Goal: Use online tool/utility: Utilize a website feature to perform a specific function

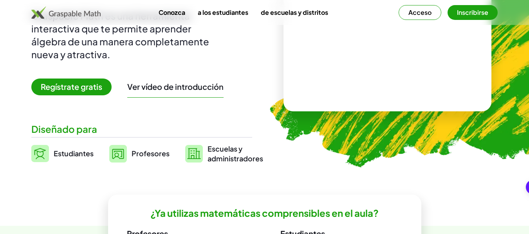
scroll to position [110, 0]
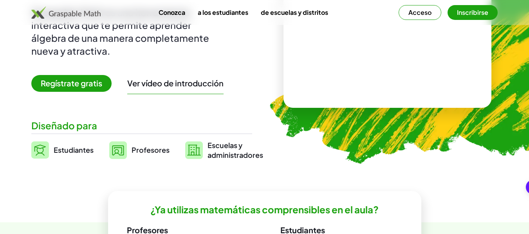
click at [90, 77] on span "Regístrate gratis" at bounding box center [71, 83] width 80 height 17
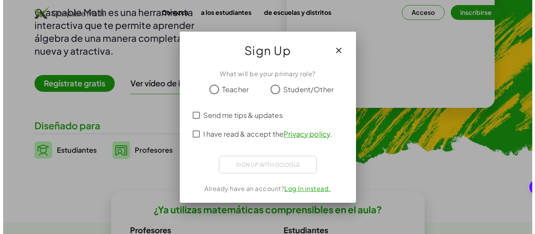
scroll to position [0, 0]
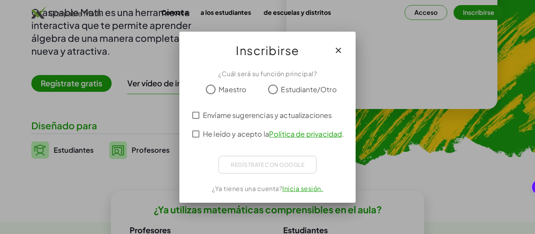
click at [288, 96] on label "Estudiante/Otro" at bounding box center [309, 90] width 56 height 16
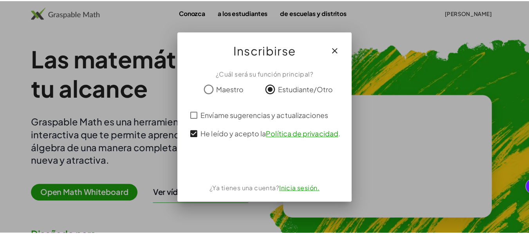
scroll to position [110, 0]
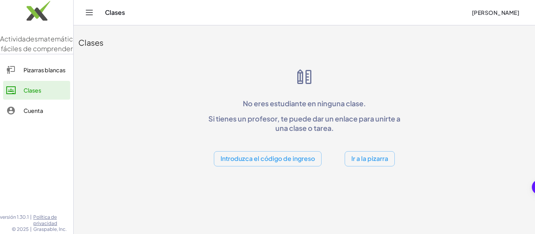
click at [364, 157] on font "Ir a la pizarra" at bounding box center [369, 159] width 37 height 8
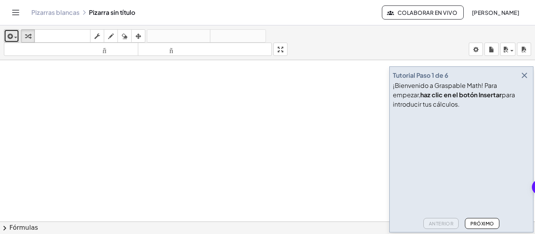
click at [7, 35] on icon "button" at bounding box center [9, 36] width 7 height 9
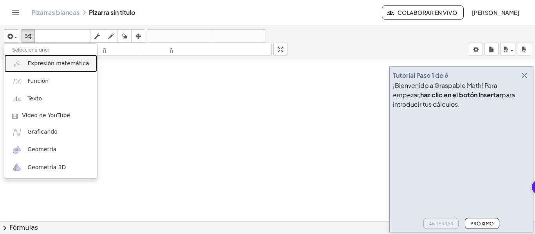
click at [36, 64] on font "Expresión matemática" at bounding box center [57, 63] width 61 height 6
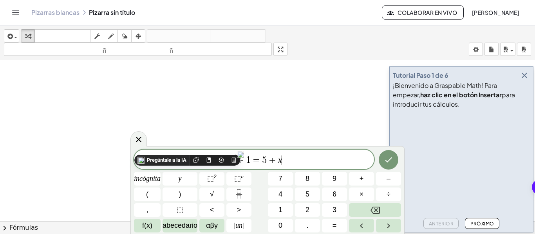
click at [239, 155] on img at bounding box center [240, 154] width 7 height 7
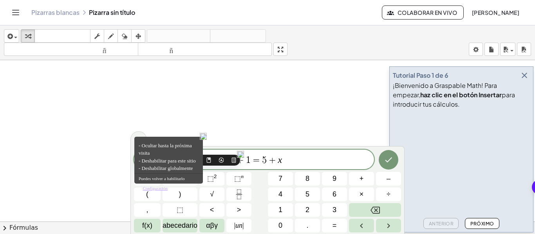
click at [188, 148] on font "- Ocultar hasta la próxima visita" at bounding box center [165, 150] width 53 height 14
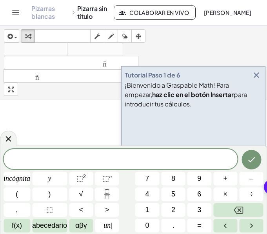
click at [179, 155] on span at bounding box center [121, 160] width 234 height 12
click at [177, 159] on span at bounding box center [121, 160] width 234 height 12
click at [108, 189] on icon "Fracción" at bounding box center [107, 191] width 4 height 4
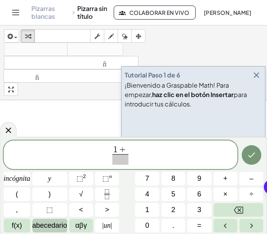
click at [49, 223] on font "abecedario" at bounding box center [49, 226] width 35 height 8
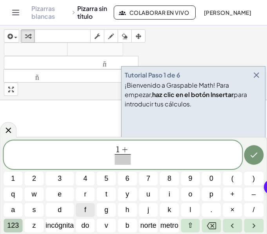
click at [22, 222] on button "123" at bounding box center [13, 226] width 19 height 14
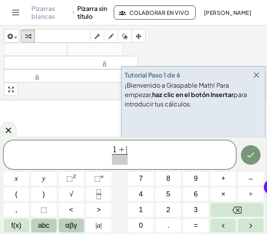
click at [71, 223] on span "αβγ" at bounding box center [71, 225] width 12 height 11
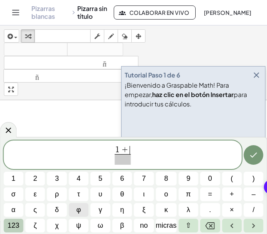
click at [17, 227] on font "123" at bounding box center [13, 226] width 12 height 8
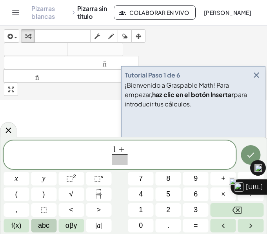
click at [229, 181] on img at bounding box center [232, 181] width 7 height 7
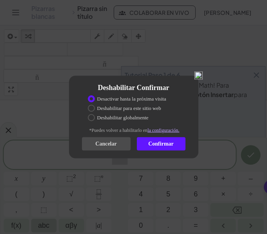
click at [134, 115] on font "Deshabilitar globalmente" at bounding box center [122, 118] width 51 height 6
click at [146, 151] on div "Confirmar" at bounding box center [161, 143] width 49 height 13
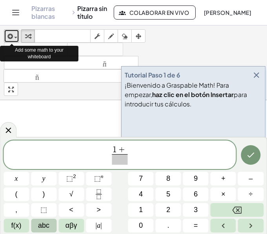
click at [17, 35] on div "button" at bounding box center [11, 35] width 11 height 9
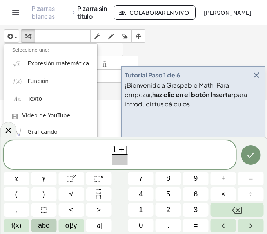
click at [127, 151] on span "1 + ​" at bounding box center [120, 150] width 16 height 9
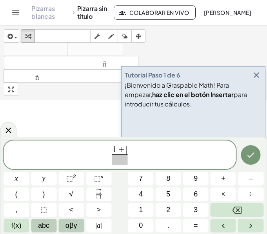
click at [58, 225] on button "αβγ" at bounding box center [70, 226] width 25 height 14
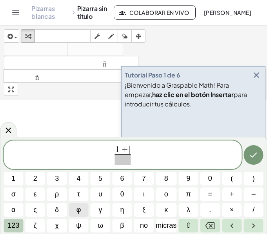
click at [22, 226] on button "123" at bounding box center [14, 226] width 20 height 14
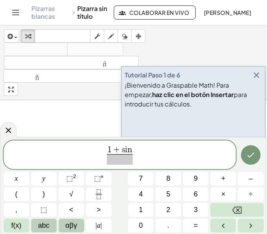
click at [71, 225] on span "αβγ" at bounding box center [71, 225] width 12 height 11
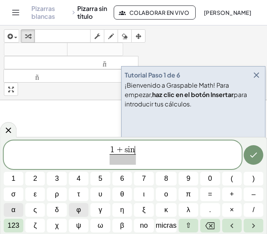
click at [17, 209] on button "α" at bounding box center [14, 210] width 20 height 14
click at [130, 164] on span "​" at bounding box center [122, 159] width 33 height 11
click at [18, 209] on button "α" at bounding box center [14, 210] width 20 height 14
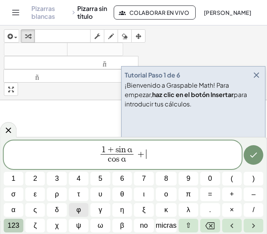
click at [23, 225] on button "123" at bounding box center [14, 226] width 20 height 14
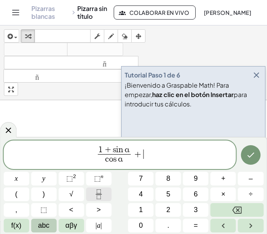
click at [101, 192] on icon "Fraction" at bounding box center [99, 194] width 10 height 10
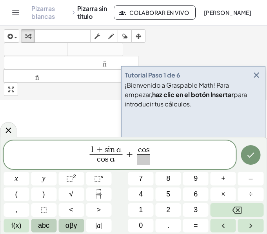
click at [65, 222] on span "αβγ" at bounding box center [71, 225] width 12 height 11
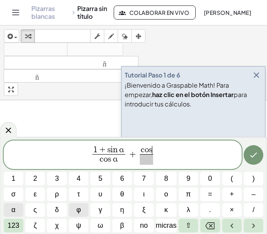
click at [19, 209] on button "α" at bounding box center [14, 210] width 20 height 14
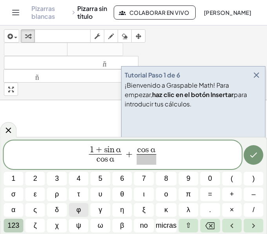
click at [17, 229] on font "123" at bounding box center [13, 226] width 12 height 8
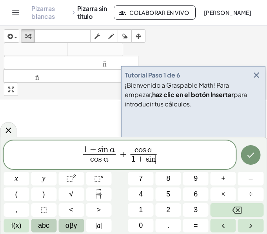
click at [64, 227] on button "αβγ" at bounding box center [70, 226] width 25 height 14
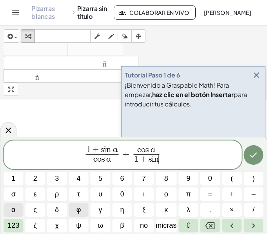
click at [18, 209] on button "α" at bounding box center [14, 210] width 20 height 14
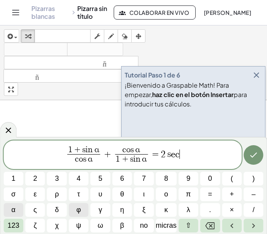
click at [16, 205] on button "α" at bounding box center [14, 210] width 20 height 14
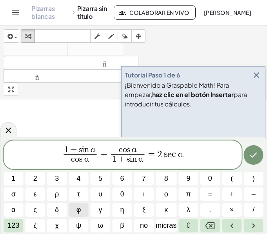
click at [16, 218] on div "1 + s i n α c o s α ​ + c o s α 1 + s i n α ​ = 2 s e c α 1 2 3 4 5 6 7 8 9 0 (…" at bounding box center [134, 187] width 260 height 92
click at [14, 223] on font "123" at bounding box center [13, 226] width 12 height 8
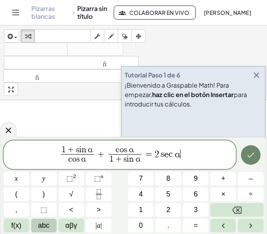
click at [247, 154] on icon "Hecho" at bounding box center [249, 154] width 9 height 9
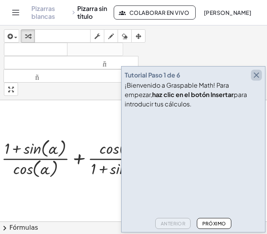
click at [254, 78] on icon "button" at bounding box center [255, 74] width 9 height 9
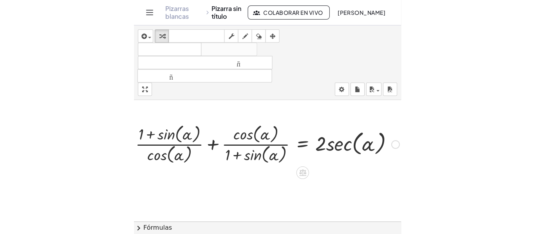
scroll to position [15, 0]
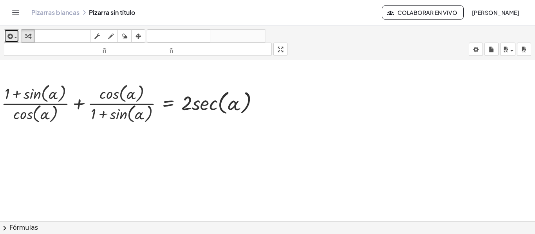
click at [18, 34] on button "insertar" at bounding box center [11, 35] width 15 height 13
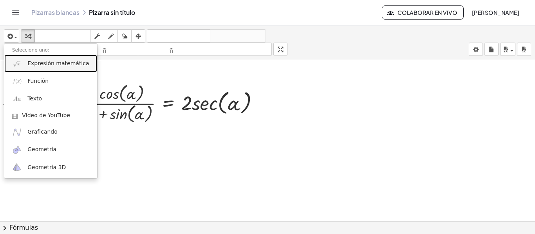
click at [34, 63] on font "Expresión matemática" at bounding box center [57, 63] width 61 height 6
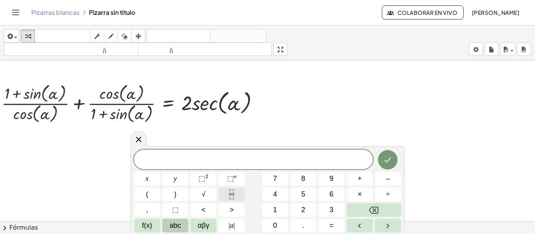
click at [229, 191] on icon "Fraction" at bounding box center [232, 195] width 10 height 10
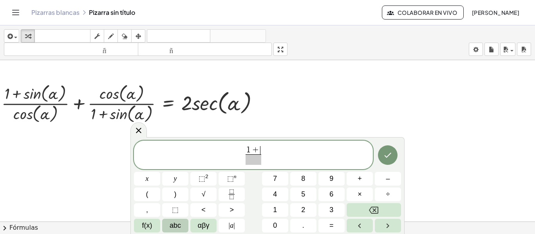
click at [180, 231] on span "abc" at bounding box center [174, 226] width 11 height 11
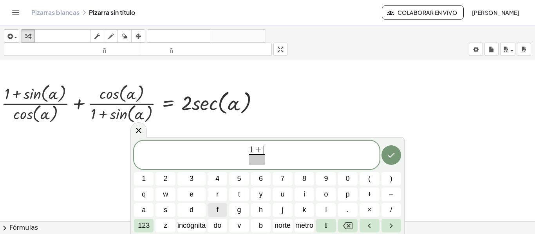
click at [180, 231] on span "incógnita" at bounding box center [191, 226] width 28 height 11
click at [145, 223] on font "123" at bounding box center [144, 226] width 12 height 8
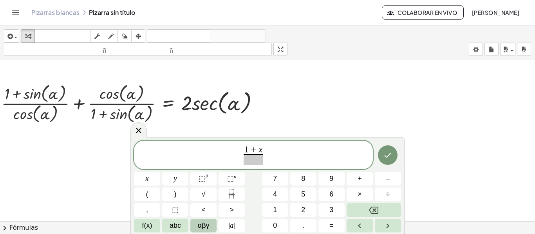
click at [202, 225] on span "αβγ" at bounding box center [204, 226] width 12 height 11
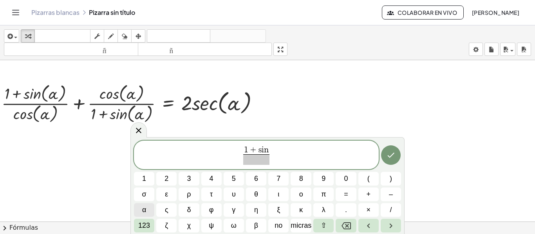
click at [142, 207] on span "α" at bounding box center [144, 210] width 4 height 11
click at [146, 208] on span "α" at bounding box center [144, 210] width 4 height 11
click at [145, 217] on div "1 + s i n α c o s α ​ + 1 2 3 4 5 6 7 8 9 0 ( ) σ ε ρ τ υ θ ι ο π = + – α ς δ φ…" at bounding box center [267, 187] width 267 height 92
click at [145, 220] on button "123" at bounding box center [144, 226] width 20 height 14
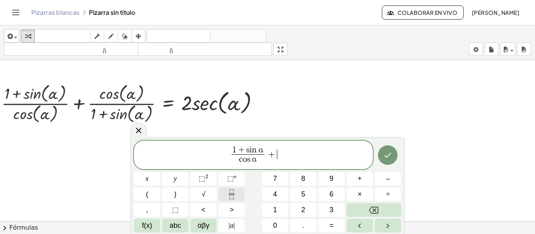
click at [233, 195] on icon "Fraction" at bounding box center [232, 195] width 10 height 10
click at [206, 225] on span "αβγ" at bounding box center [204, 226] width 12 height 11
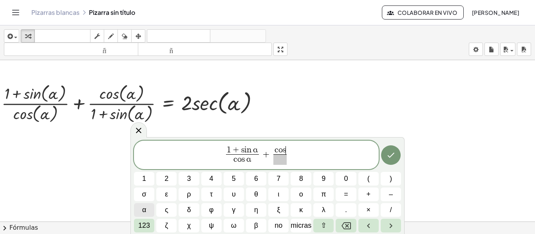
click at [146, 205] on span "α" at bounding box center [144, 210] width 4 height 11
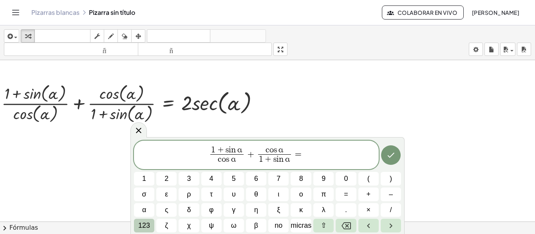
click at [144, 222] on font "123" at bounding box center [144, 226] width 12 height 8
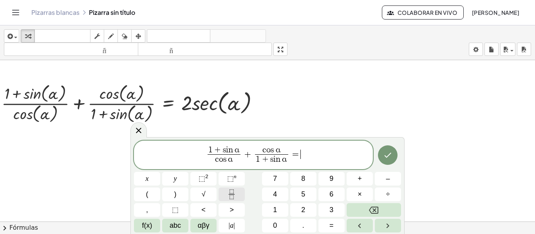
click at [236, 194] on icon "Fraction" at bounding box center [232, 195] width 10 height 10
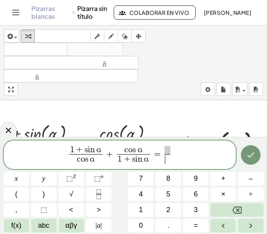
click at [170, 148] on span "​ ​" at bounding box center [166, 155] width 9 height 19
click at [68, 179] on span "⬚" at bounding box center [69, 179] width 7 height 8
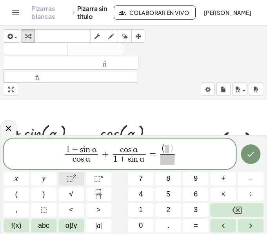
click at [67, 178] on span "⬚" at bounding box center [69, 179] width 7 height 8
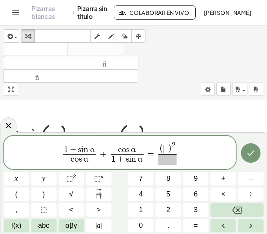
click at [164, 148] on span "​" at bounding box center [165, 149] width 4 height 9
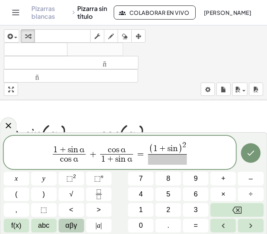
click at [74, 225] on span "αβγ" at bounding box center [71, 225] width 12 height 11
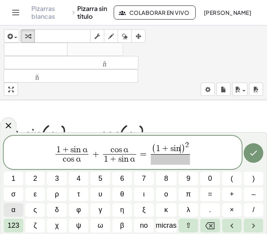
click at [19, 207] on button "α" at bounding box center [14, 210] width 20 height 14
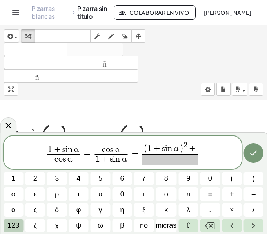
click at [19, 227] on font "123" at bounding box center [13, 226] width 12 height 8
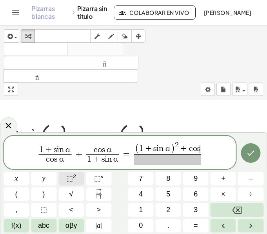
click at [70, 176] on span "⬚" at bounding box center [69, 179] width 7 height 8
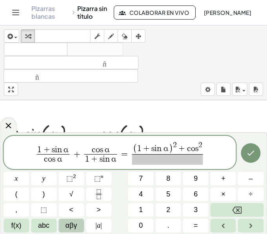
click at [70, 223] on span "αβγ" at bounding box center [71, 225] width 12 height 11
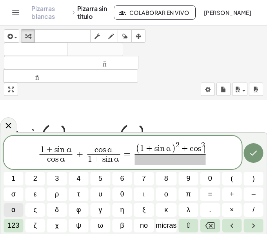
click at [15, 210] on span "α" at bounding box center [13, 210] width 4 height 11
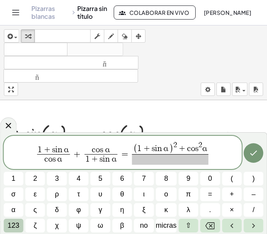
click at [14, 225] on font "123" at bounding box center [13, 226] width 12 height 8
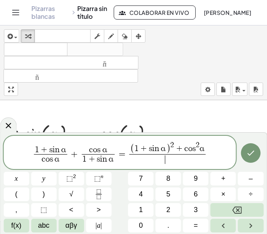
click at [159, 164] on span "​" at bounding box center [167, 159] width 76 height 11
click at [63, 224] on button "αβγ" at bounding box center [70, 226] width 25 height 14
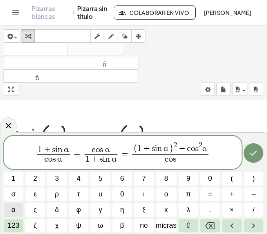
click at [18, 210] on button "α" at bounding box center [14, 210] width 20 height 14
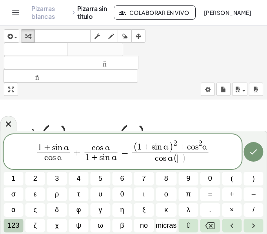
click at [11, 225] on font "123" at bounding box center [13, 226] width 12 height 8
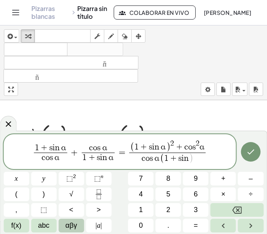
click at [62, 226] on button "αβγ" at bounding box center [70, 226] width 25 height 14
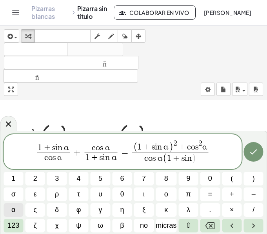
click at [17, 207] on button "α" at bounding box center [14, 210] width 20 height 14
click at [257, 150] on icon "Hecho" at bounding box center [253, 151] width 9 height 9
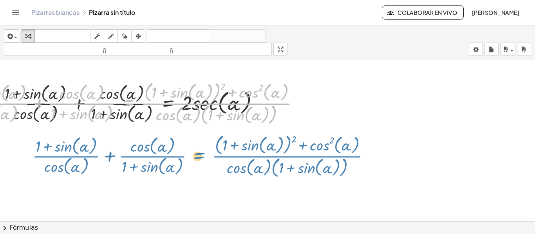
drag, startPoint x: 140, startPoint y: 108, endPoint x: 211, endPoint y: 161, distance: 88.4
click at [211, 161] on div "+ · ( + 1 + sin ( , [GEOGRAPHIC_DATA] ) ) · cos ( , [GEOGRAPHIC_DATA] ) + · cos…" at bounding box center [267, 212] width 535 height 334
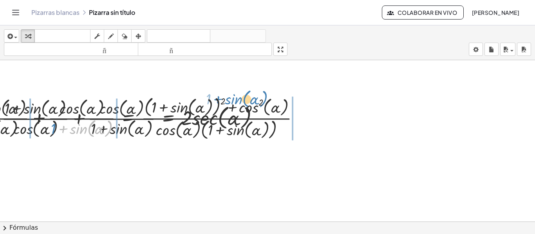
drag, startPoint x: 74, startPoint y: 126, endPoint x: 234, endPoint y: 96, distance: 163.4
click at [234, 96] on div at bounding box center [133, 118] width 351 height 48
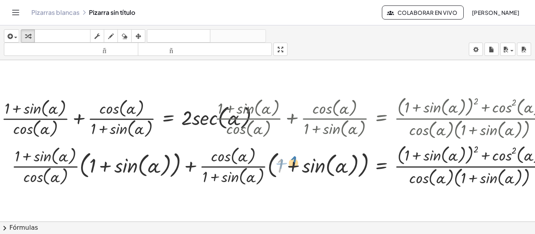
drag, startPoint x: 282, startPoint y: 160, endPoint x: 296, endPoint y: 159, distance: 13.7
click at [296, 159] on div at bounding box center [336, 166] width 656 height 48
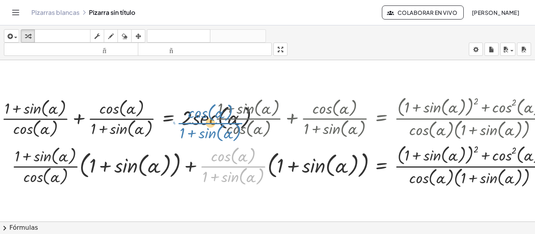
drag, startPoint x: 231, startPoint y: 168, endPoint x: 203, endPoint y: 106, distance: 66.9
click at [381, 119] on div "+ · ( + 1 + sin ( , [GEOGRAPHIC_DATA] ) ) · cos ( , α ) + · cos ( , α ) · ( + 1…" at bounding box center [381, 119] width 0 height 0
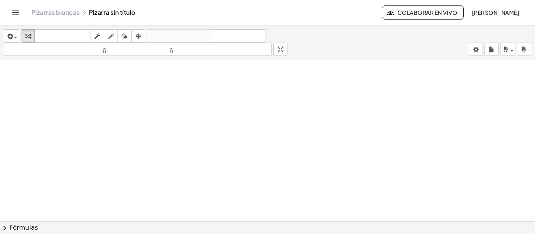
scroll to position [0, 11]
click at [18, 33] on button "insertar" at bounding box center [11, 35] width 15 height 13
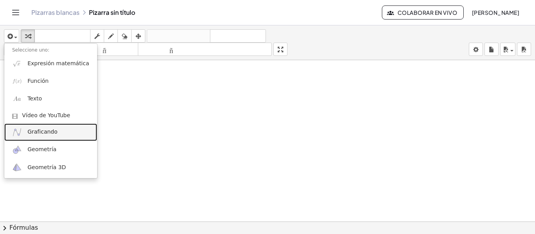
click at [56, 137] on link "Graficando" at bounding box center [50, 133] width 93 height 18
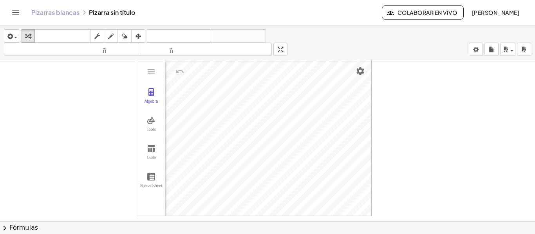
click at [152, 81] on div "Algebra Tools Table Spreadsheet" at bounding box center [151, 138] width 28 height 156
click at [151, 70] on img "Graphing Calculator" at bounding box center [150, 71] width 9 height 9
click at [399, 123] on div at bounding box center [322, 227] width 667 height 334
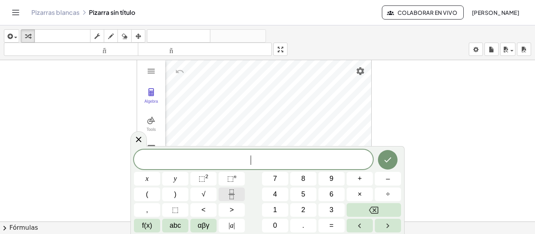
click at [225, 193] on button "Fraction" at bounding box center [231, 195] width 26 height 14
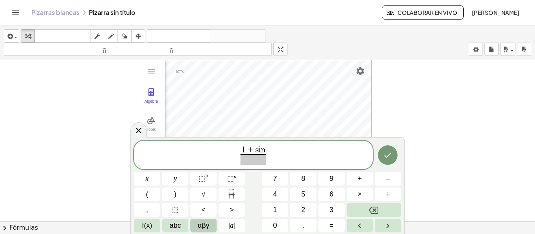
click at [202, 227] on span "αβγ" at bounding box center [204, 226] width 12 height 11
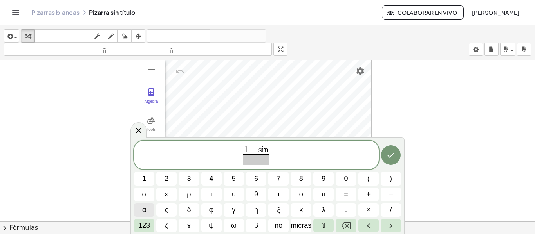
click at [146, 211] on span "α" at bounding box center [144, 210] width 4 height 11
click at [146, 225] on font "123" at bounding box center [144, 226] width 12 height 8
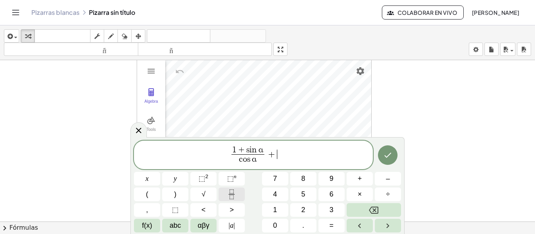
click at [231, 198] on icon "Fraction" at bounding box center [232, 195] width 10 height 10
click at [202, 227] on span "αβγ" at bounding box center [204, 226] width 12 height 11
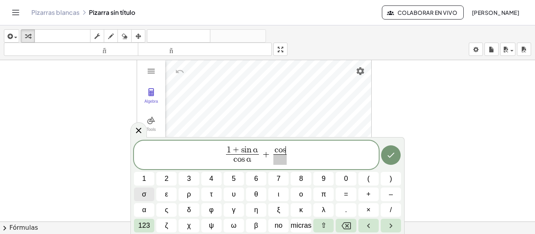
click at [144, 197] on span "σ" at bounding box center [144, 194] width 4 height 11
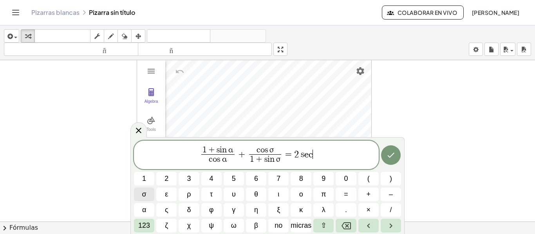
click at [144, 197] on span "σ" at bounding box center [144, 194] width 4 height 11
click at [281, 162] on span "1 + s i n σ ​" at bounding box center [265, 160] width 32 height 11
click at [144, 213] on span "α" at bounding box center [144, 210] width 4 height 11
click at [277, 151] on span "c o s σ ​" at bounding box center [265, 150] width 33 height 9
click at [147, 213] on button "α" at bounding box center [144, 211] width 20 height 14
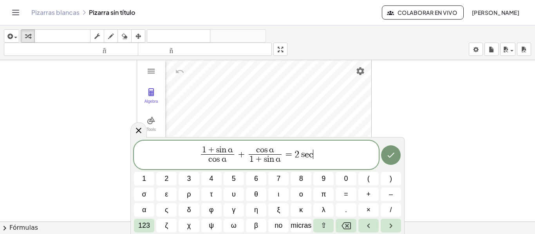
click at [321, 154] on span "1 + s i n α c o s α ​ + c o s α 1 + s i n α ​ = 2 s e c ​" at bounding box center [256, 156] width 245 height 21
click at [143, 215] on span "α" at bounding box center [144, 210] width 4 height 11
click at [388, 146] on button "Hecho" at bounding box center [391, 156] width 20 height 20
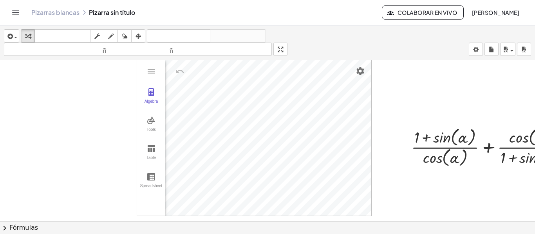
click at [466, 201] on div "GeoGebra Graphing Calculator Clear All Open Save online Save to your computer S…" at bounding box center [335, 227] width 693 height 334
click at [393, 210] on div at bounding box center [335, 227] width 693 height 334
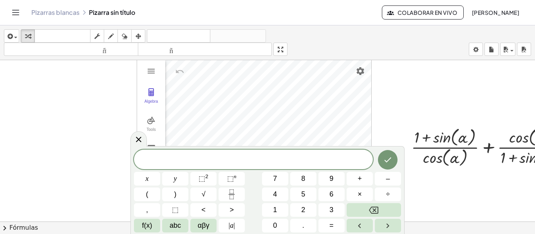
click at [425, 101] on div at bounding box center [335, 227] width 693 height 334
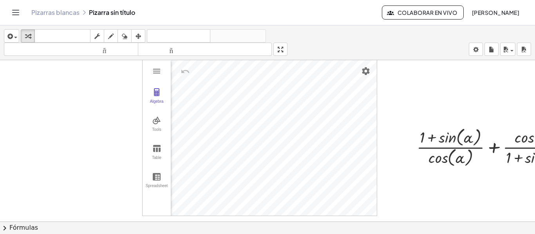
scroll to position [0, 4]
click at [161, 101] on div "Algebra" at bounding box center [157, 104] width 25 height 11
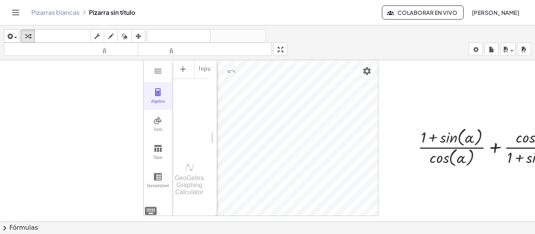
click at [161, 101] on div "Algebra" at bounding box center [157, 104] width 25 height 11
click at [160, 91] on img "Graphing Calculator" at bounding box center [157, 92] width 9 height 9
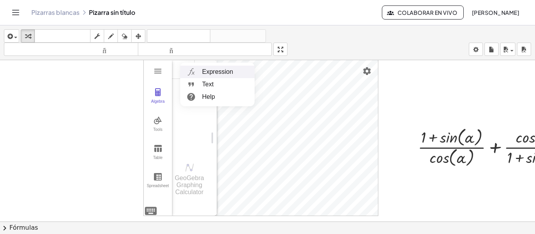
click at [197, 73] on img "Graphing Calculator" at bounding box center [191, 72] width 14 height 13
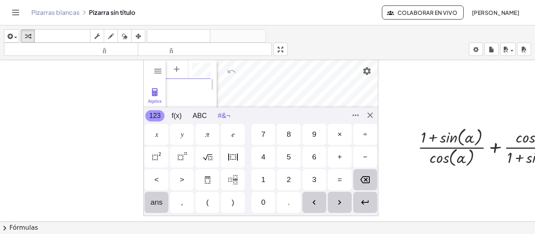
scroll to position [4, 0]
click at [212, 180] on img "recurring decimal" at bounding box center [207, 179] width 9 height 9
click at [235, 182] on img "mixed number" at bounding box center [232, 179] width 9 height 9
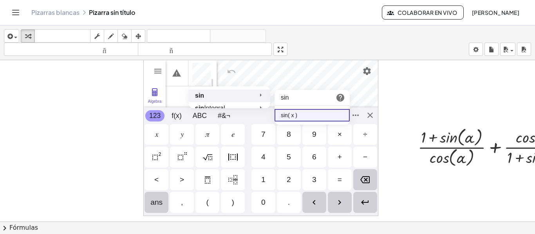
click at [234, 96] on li "sin" at bounding box center [229, 96] width 81 height 13
click at [211, 98] on li "sin" at bounding box center [229, 96] width 81 height 13
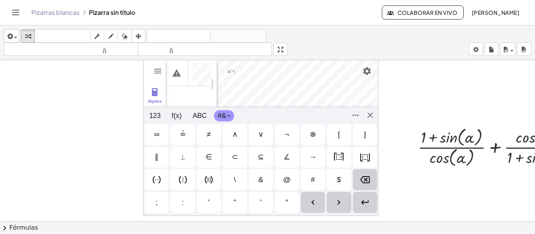
click at [223, 117] on button "#&¬" at bounding box center [224, 115] width 20 height 11
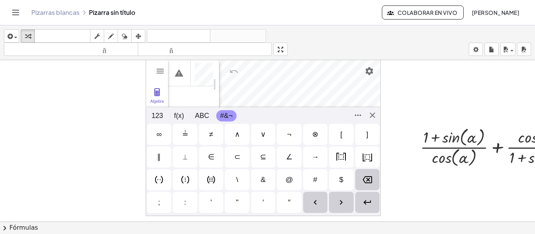
scroll to position [0, 0]
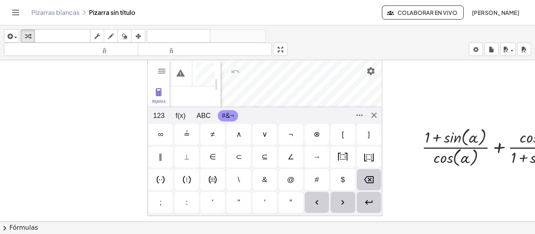
click at [190, 115] on div "123 123 f(x) ABC #&¬" at bounding box center [265, 116] width 234 height 16
click at [202, 116] on button "ABC" at bounding box center [204, 115] width 22 height 11
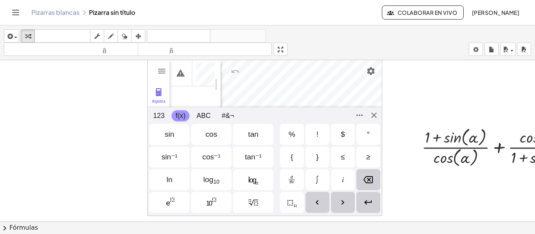
click at [186, 116] on button "f(x)" at bounding box center [180, 115] width 18 height 11
click at [164, 116] on button "123" at bounding box center [158, 115] width 19 height 11
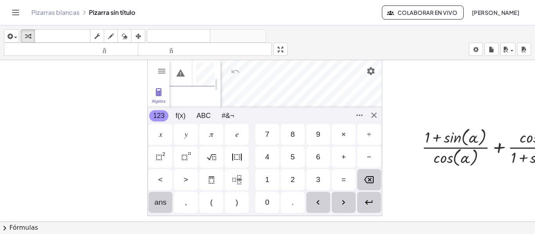
scroll to position [0, 13]
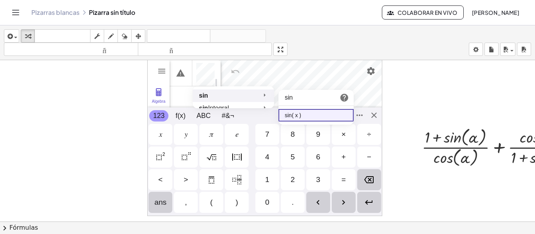
click at [295, 115] on li "sin( x )" at bounding box center [315, 115] width 75 height 13
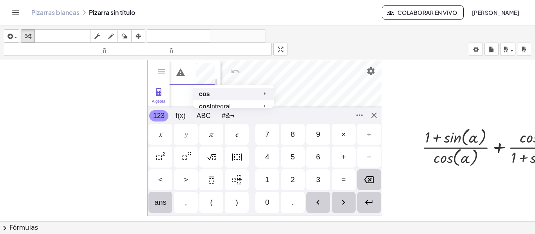
scroll to position [0, 20]
click at [221, 95] on li "cos" at bounding box center [233, 94] width 81 height 13
click at [298, 113] on li "cos( x )" at bounding box center [315, 114] width 75 height 13
click at [239, 184] on img "mixed number" at bounding box center [236, 179] width 9 height 9
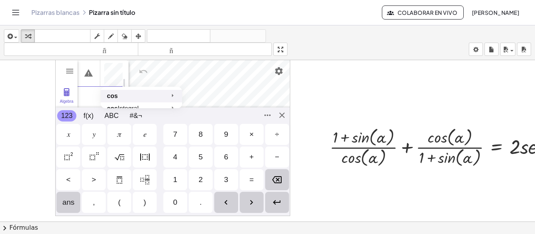
scroll to position [0, 40]
click at [171, 93] on img "Graphing Calculator" at bounding box center [172, 95] width 13 height 11
click at [207, 119] on li "cos( x )" at bounding box center [223, 116] width 75 height 13
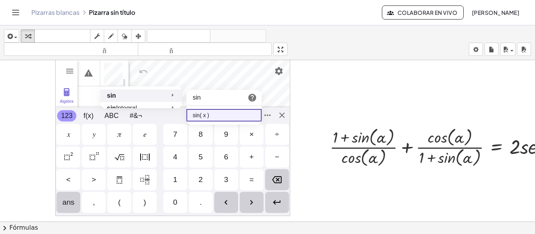
click at [204, 115] on li "sin( x )" at bounding box center [223, 115] width 75 height 13
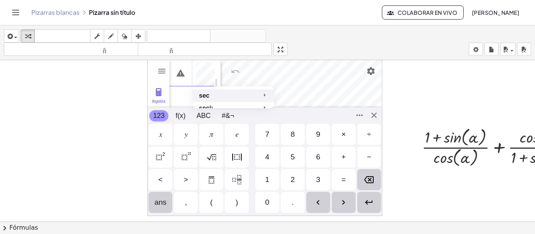
scroll to position [0, 84]
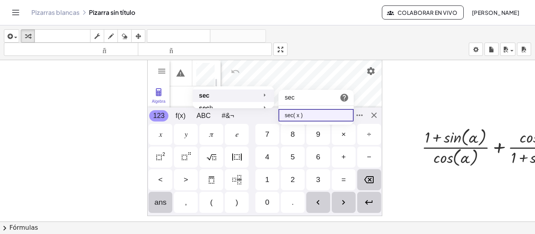
click at [297, 114] on li "sec( x )" at bounding box center [315, 115] width 75 height 13
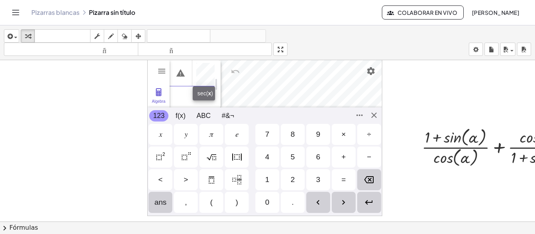
scroll to position [0, 87]
click at [373, 115] on div "GeoGebra Graphing Calculator Clear All Open Save online Save to your computer S…" at bounding box center [264, 138] width 235 height 157
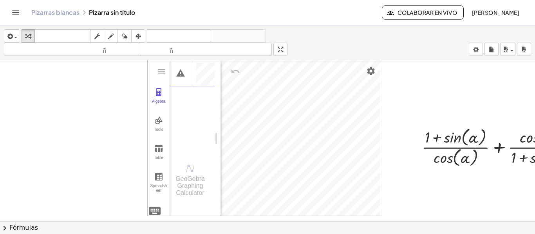
scroll to position [4, 0]
click at [214, 79] on div "Algebra" at bounding box center [191, 73] width 45 height 26
click at [179, 76] on button "Please check your input" at bounding box center [180, 73] width 19 height 19
click at [160, 74] on img "Graphing Calculator" at bounding box center [161, 71] width 9 height 9
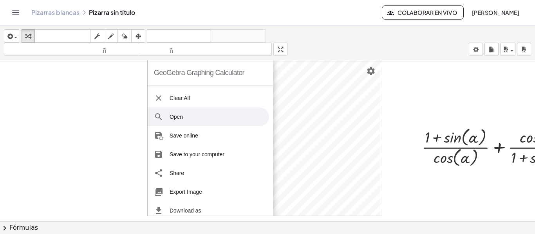
click at [240, 114] on li "Open" at bounding box center [208, 117] width 121 height 19
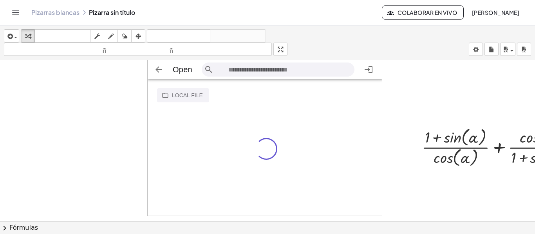
scroll to position [13, 229]
click at [152, 69] on button "Graphing Calculator" at bounding box center [159, 70] width 16 height 16
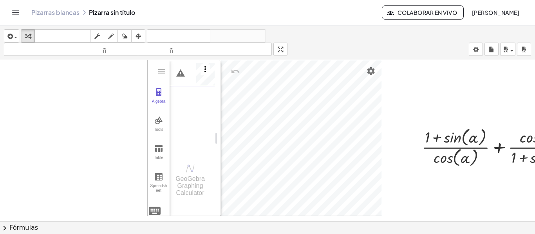
click at [209, 72] on img "Options" at bounding box center [204, 69] width 9 height 9
click at [157, 99] on button "Algebra" at bounding box center [159, 96] width 22 height 28
click at [207, 76] on div "Algebra" at bounding box center [207, 73] width 14 height 26
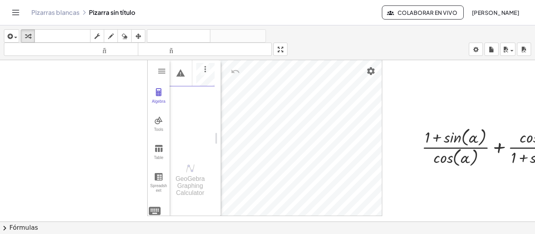
scroll to position [0, 51]
click at [207, 76] on div "Algebra" at bounding box center [207, 73] width 14 height 26
click at [207, 80] on div "Algebra" at bounding box center [207, 73] width 14 height 26
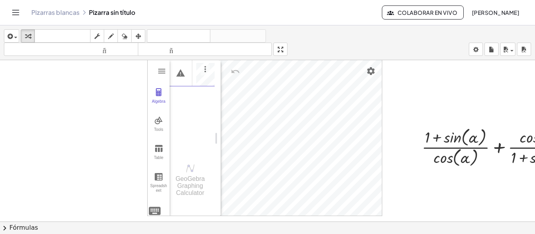
click at [207, 77] on div "Algebra" at bounding box center [207, 73] width 14 height 26
click at [201, 80] on div "Algebra" at bounding box center [207, 73] width 14 height 26
click at [200, 67] on img "Options" at bounding box center [204, 69] width 9 height 9
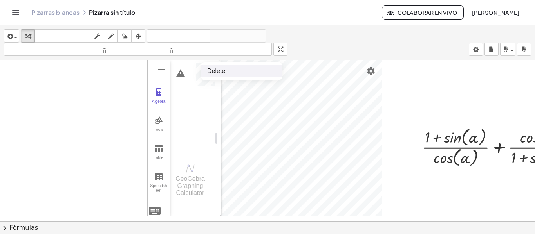
scroll to position [0, 30]
click at [204, 106] on div "Algebra" at bounding box center [191, 105] width 45 height 93
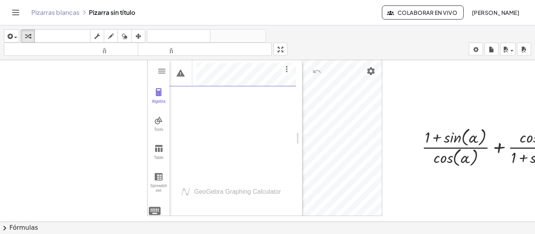
drag, startPoint x: 220, startPoint y: 75, endPoint x: 302, endPoint y: 88, distance: 82.4
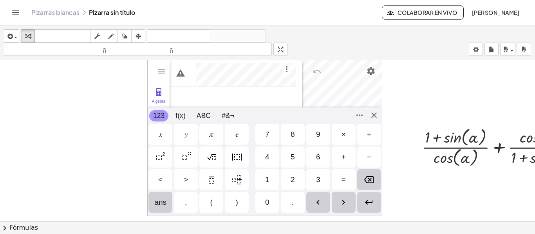
click at [155, 211] on div "GeoGebra Graphing Calculator Clear All Open Save online Save to your computer S…" at bounding box center [264, 138] width 235 height 157
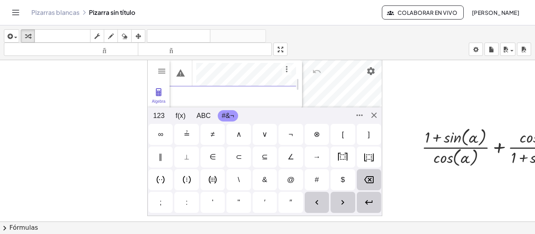
click at [222, 118] on button "#&¬" at bounding box center [228, 115] width 20 height 11
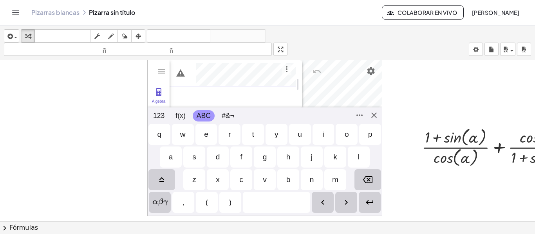
click at [208, 117] on button "ABC" at bounding box center [204, 115] width 22 height 11
click at [162, 203] on div "𝑥 𝑦 𝜋 𝑒 7 8 9 × ÷ 4 5 6 + − < > 1 2 3 = ans , ( ) 0 . 𝑥 𝑦 𝑧 𝜋 7 8 9 × ÷ 𝑒 4 5 6…" at bounding box center [265, 168] width 234 height 91
click at [172, 159] on div "α" at bounding box center [171, 157] width 6 height 9
click at [170, 160] on div "α" at bounding box center [171, 157] width 6 height 9
click at [171, 160] on div "α" at bounding box center [171, 157] width 6 height 9
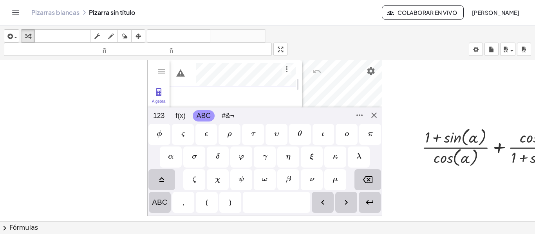
click at [166, 159] on div "α" at bounding box center [171, 157] width 22 height 21
click at [171, 157] on div "α" at bounding box center [171, 157] width 6 height 9
click at [157, 204] on div "𝑥 𝑦 𝜋 𝑒 7 8 9 × ÷ 4 5 6 + − < > 1 2 3 = ans , ( ) 0 . 𝑥 𝑦 𝑧 𝜋 7 8 9 × ÷ 𝑒 4 5 6…" at bounding box center [265, 168] width 234 height 91
click at [370, 115] on div "GeoGebra Graphing Calculator Clear All Open Save online Save to your computer S…" at bounding box center [264, 138] width 235 height 157
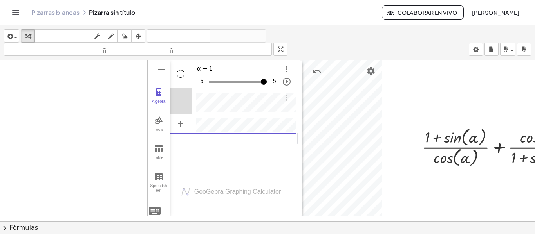
scroll to position [0, 0]
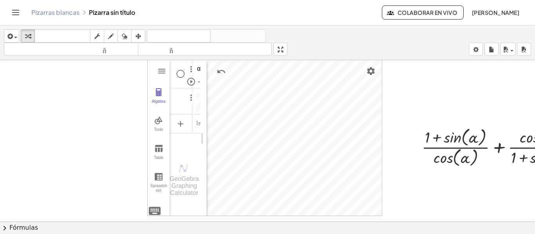
drag, startPoint x: 299, startPoint y: 128, endPoint x: 202, endPoint y: 136, distance: 97.8
click at [162, 97] on button "Algebra" at bounding box center [159, 96] width 22 height 28
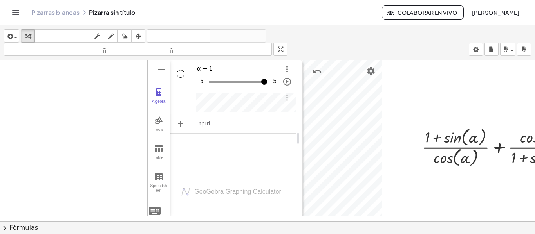
scroll to position [4, 0]
click at [214, 122] on div "Input…" at bounding box center [232, 124] width 127 height 18
click at [156, 207] on div "GeoGebra Graphing Calculator Clear All Open Save online Save to your computer S…" at bounding box center [264, 138] width 235 height 157
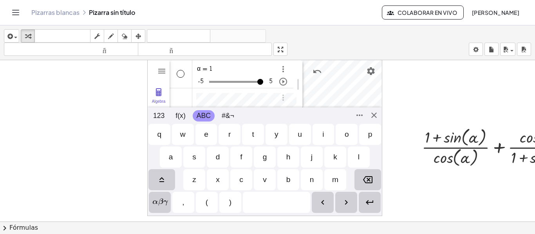
scroll to position [30, 0]
click at [257, 94] on div "Algebra" at bounding box center [231, 96] width 124 height 17
click at [246, 91] on div "Algebra" at bounding box center [231, 96] width 124 height 17
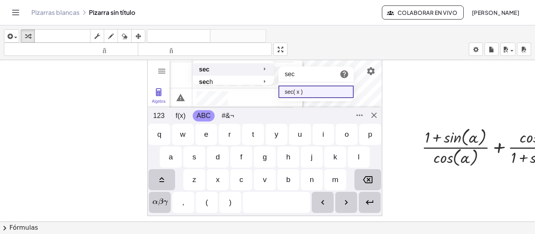
click at [250, 68] on li "sec" at bounding box center [233, 69] width 81 height 13
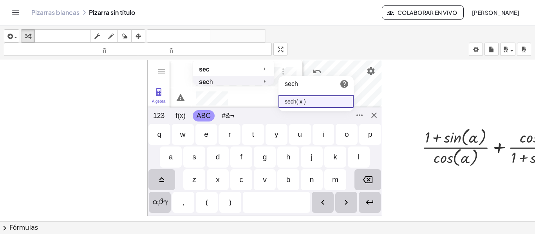
drag, startPoint x: 250, startPoint y: 68, endPoint x: 302, endPoint y: 96, distance: 59.0
click at [302, 96] on div "GeoGebra Graphing Calculator Clear All Open Save online Save to your computer S…" at bounding box center [264, 138] width 235 height 157
click at [302, 96] on li "sech( x )" at bounding box center [315, 102] width 75 height 13
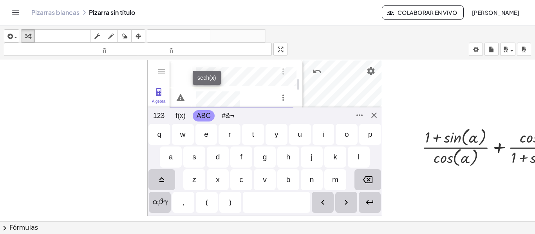
click at [159, 215] on div "123 123 f(x) ABC #&¬ 𝑥 𝑦 𝜋 𝑒 7 8 9 × ÷ 4 5 6 + − < > 1 2 3 = ans , ( ) 0 . 𝑥 𝑦 …" at bounding box center [265, 162] width 234 height 108
click at [161, 207] on div "𝑥 𝑦 𝜋 𝑒 7 8 9 × ÷ 4 5 6 + − < > 1 2 3 = ans , ( ) 0 . 𝑥 𝑦 𝑧 𝜋 7 8 9 × ÷ 𝑒 4 5 6…" at bounding box center [265, 168] width 234 height 91
click at [166, 162] on div "α" at bounding box center [171, 157] width 22 height 21
click at [375, 115] on div "GeoGebra Graphing Calculator Clear All Open Save online Save to your computer S…" at bounding box center [264, 138] width 235 height 157
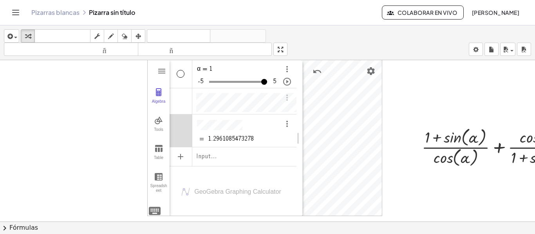
drag, startPoint x: 7, startPoint y: 9, endPoint x: 17, endPoint y: 14, distance: 11.4
click at [17, 14] on header "Pizarras blancas Pizarra sin título Colaborar en vivo [PERSON_NAME]" at bounding box center [267, 12] width 535 height 25
click at [17, 14] on icon "Cambiar navegación" at bounding box center [15, 12] width 9 height 9
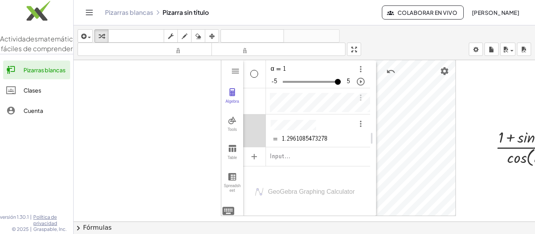
click at [101, 87] on div at bounding box center [420, 227] width 693 height 334
click at [85, 8] on icon "Cambiar navegación" at bounding box center [89, 12] width 9 height 9
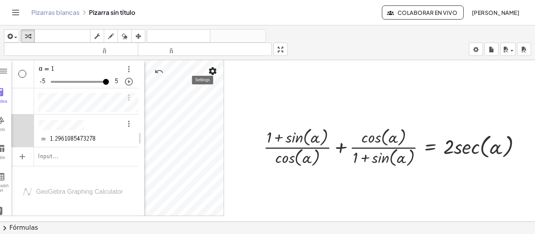
scroll to position [0, 88]
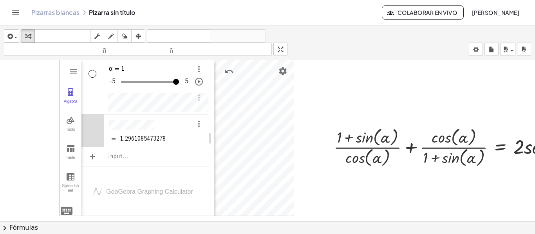
click at [75, 69] on img "Graphing Calculator" at bounding box center [73, 71] width 9 height 9
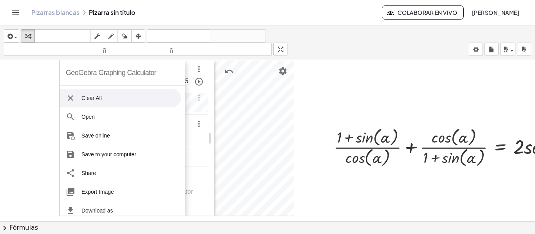
click at [86, 92] on li "Clear All" at bounding box center [119, 98] width 121 height 19
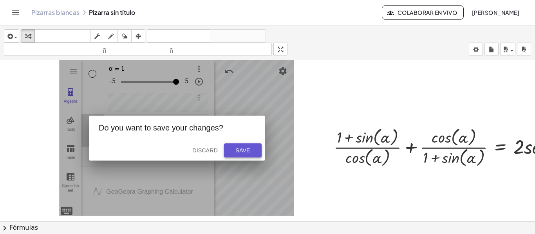
click at [240, 149] on div "Save" at bounding box center [242, 151] width 25 height 6
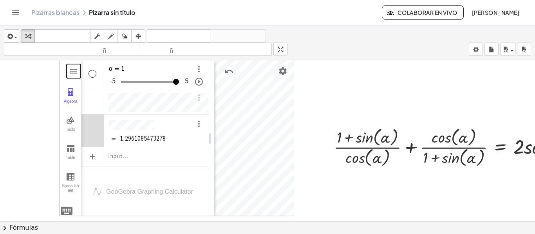
click at [68, 72] on button "Graphing Calculator" at bounding box center [74, 71] width 14 height 14
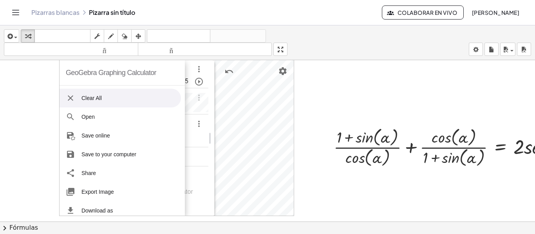
drag, startPoint x: 153, startPoint y: 100, endPoint x: 134, endPoint y: 101, distance: 19.6
click at [134, 101] on li "Clear All" at bounding box center [119, 98] width 121 height 19
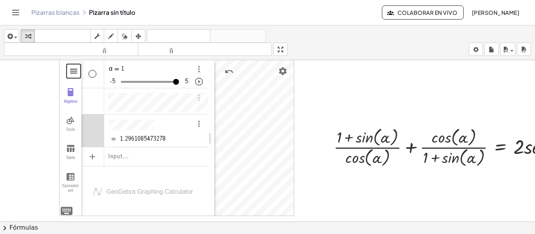
drag, startPoint x: 79, startPoint y: 74, endPoint x: 73, endPoint y: 70, distance: 6.8
click at [73, 70] on button "Graphing Calculator" at bounding box center [74, 71] width 14 height 14
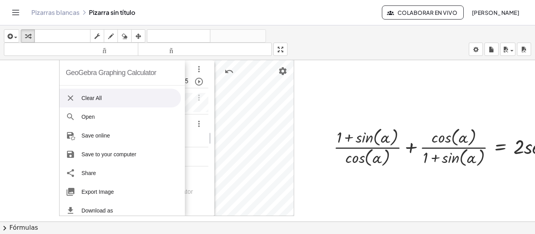
click at [73, 70] on div "GeoGebra Graphing Calculator" at bounding box center [111, 72] width 90 height 25
click at [80, 94] on li "Clear All" at bounding box center [119, 98] width 121 height 19
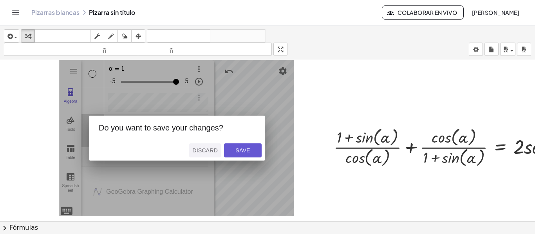
click at [203, 149] on div "Discard" at bounding box center [204, 151] width 25 height 6
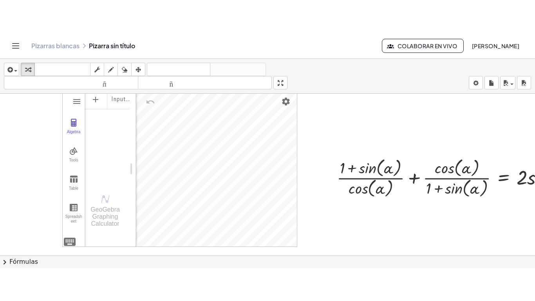
scroll to position [0, 85]
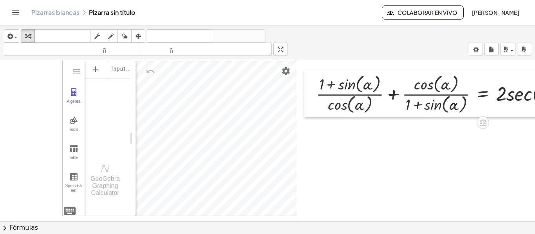
drag, startPoint x: 334, startPoint y: 132, endPoint x: 314, endPoint y: 77, distance: 58.2
click at [314, 77] on div at bounding box center [310, 93] width 12 height 47
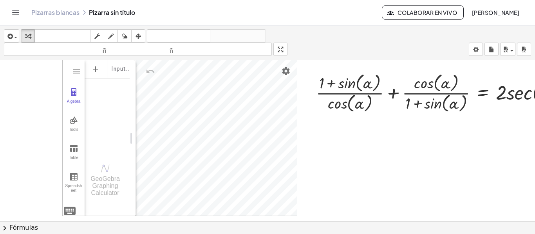
click at [64, 77] on div "Algebra Tools Table Spreadsheet" at bounding box center [74, 138] width 22 height 157
click at [283, 100] on div "insertar Seleccione uno: Expresión matemática Función Texto Vídeo de YouTube Gr…" at bounding box center [267, 129] width 535 height 209
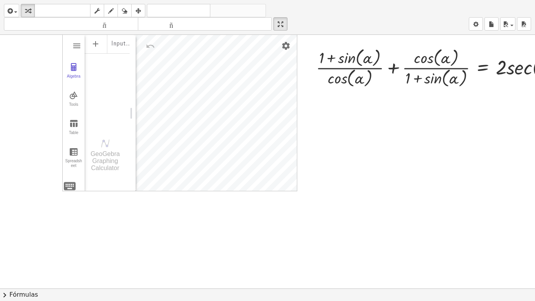
drag, startPoint x: 319, startPoint y: 190, endPoint x: 94, endPoint y: 64, distance: 258.1
click at [94, 64] on div "GeoGebra Graphing Calculator Clear All Open Save online Save to your computer S…" at bounding box center [261, 288] width 693 height 506
click at [13, 16] on button "insertar" at bounding box center [11, 10] width 15 height 13
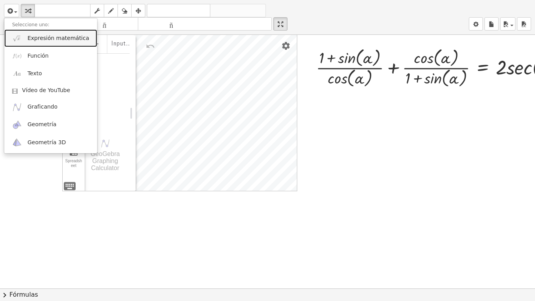
click at [33, 40] on font "Expresión matemática" at bounding box center [57, 38] width 61 height 6
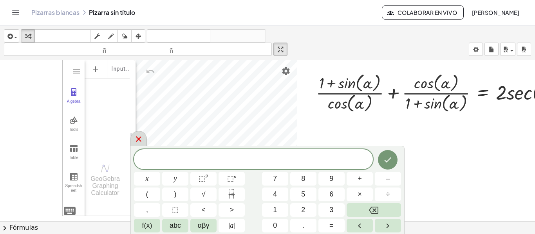
click at [140, 138] on icon at bounding box center [138, 139] width 5 height 5
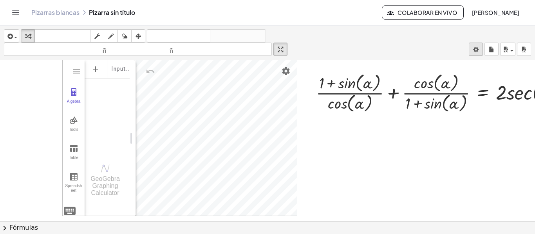
click at [481, 50] on body "Actividades matemáticas fáciles de comprender Pizarras blancas Clases Cuenta ve…" at bounding box center [267, 117] width 535 height 234
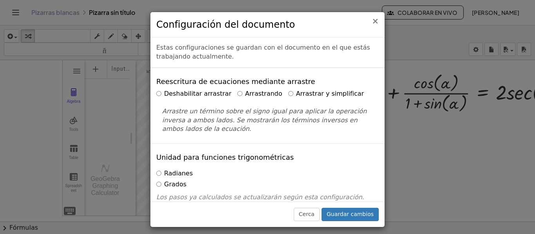
click at [373, 25] on font "×" at bounding box center [374, 20] width 7 height 9
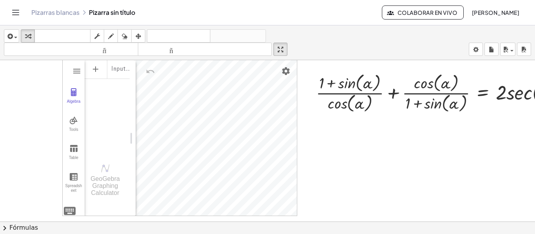
click at [19, 19] on div "Pizarras blancas Pizarra sin título Colaborar en vivo [PERSON_NAME]" at bounding box center [267, 12] width 516 height 25
click at [17, 16] on icon "Cambiar navegación" at bounding box center [15, 12] width 9 height 9
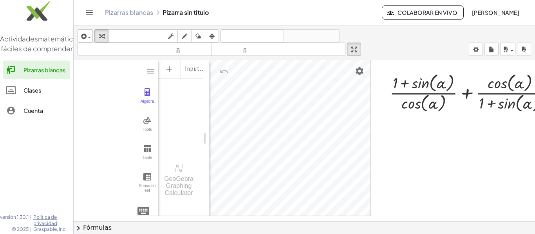
click at [86, 14] on icon "Cambiar navegación" at bounding box center [89, 12] width 9 height 9
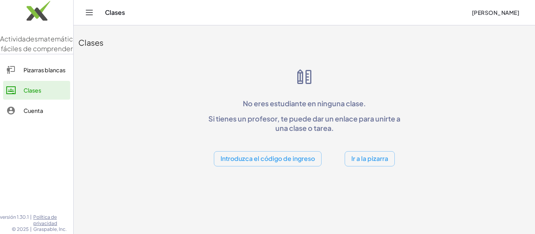
click at [354, 159] on font "Ir a la pizarra" at bounding box center [369, 159] width 37 height 8
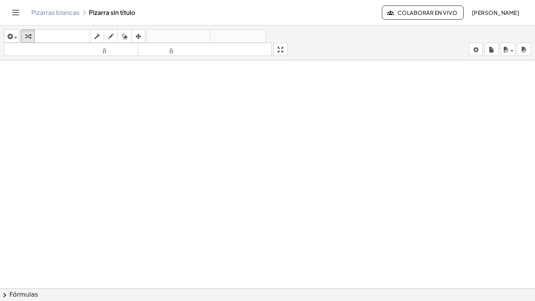
drag, startPoint x: 283, startPoint y: 51, endPoint x: 283, endPoint y: 98, distance: 47.4
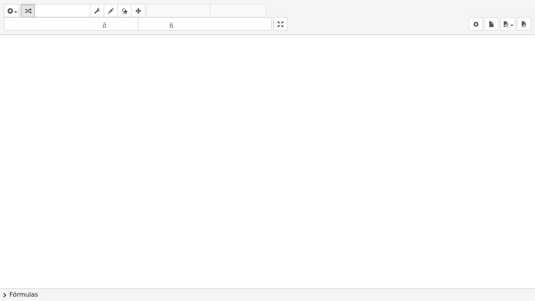
click at [283, 98] on div "insertar Seleccione uno: Expresión matemática Función Texto Vídeo de YouTube Gr…" at bounding box center [267, 150] width 535 height 301
click at [15, 13] on div "button" at bounding box center [11, 10] width 11 height 9
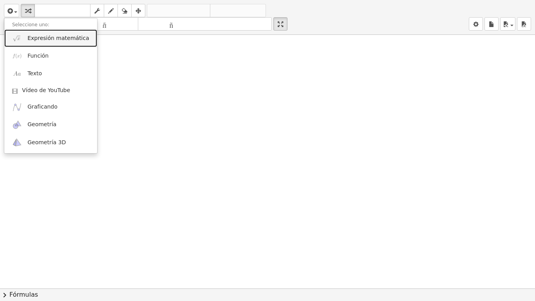
click at [42, 40] on font "Expresión matemática" at bounding box center [57, 38] width 61 height 6
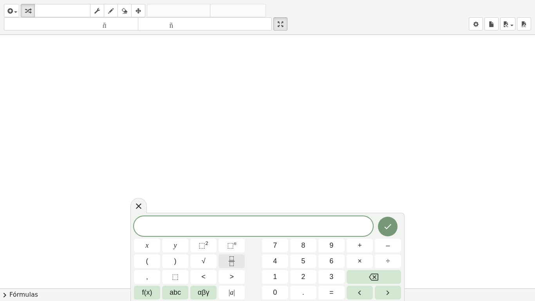
click at [233, 234] on icon "Fraction" at bounding box center [232, 261] width 10 height 10
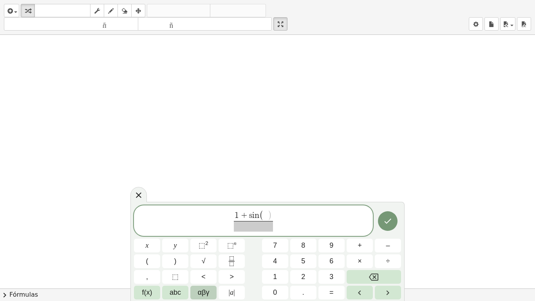
click at [202, 234] on span "αβγ" at bounding box center [204, 292] width 12 height 11
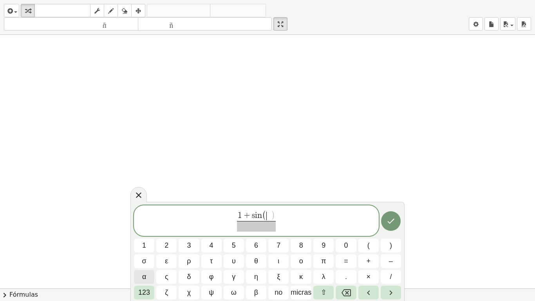
click at [147, 234] on button "α" at bounding box center [144, 277] width 20 height 14
click at [142, 234] on font "123" at bounding box center [144, 292] width 12 height 8
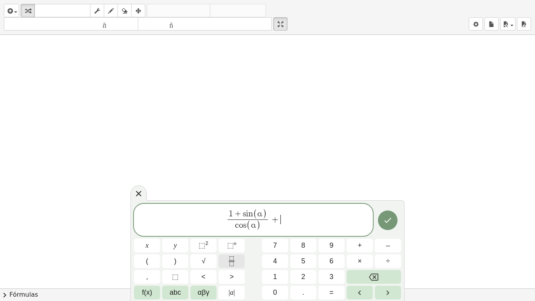
click at [231, 234] on icon "Fraction" at bounding box center [232, 261] width 10 height 10
click at [208, 234] on span "αβγ" at bounding box center [204, 292] width 12 height 11
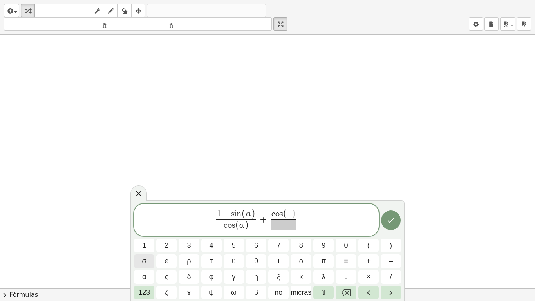
click at [148, 234] on button "σ" at bounding box center [144, 261] width 20 height 14
click at [145, 234] on span "α" at bounding box center [144, 276] width 4 height 11
click at [146, 234] on button "123" at bounding box center [144, 292] width 20 height 14
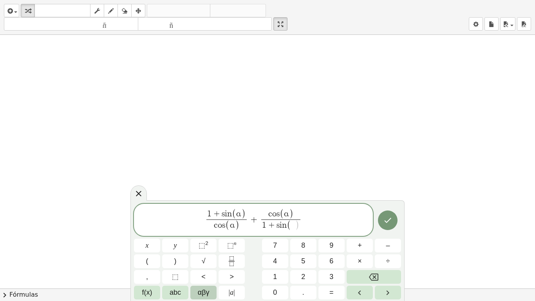
click at [213, 234] on button "αβγ" at bounding box center [203, 292] width 26 height 14
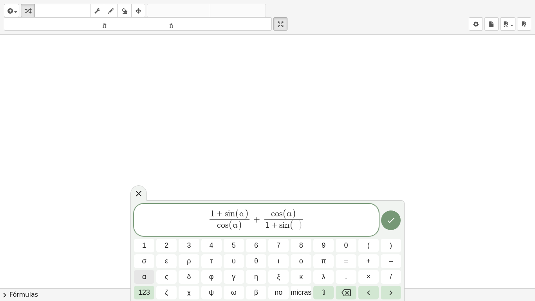
click at [147, 234] on button "α" at bounding box center [144, 277] width 20 height 14
click at [147, 234] on button "123" at bounding box center [144, 292] width 20 height 14
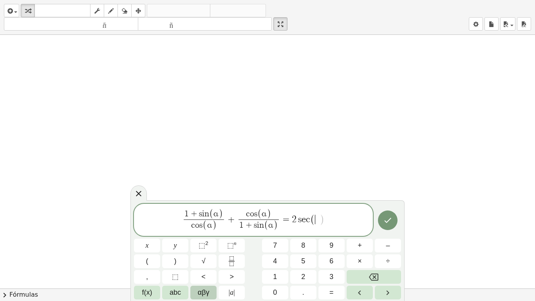
click at [198, 234] on span "αβγ" at bounding box center [204, 292] width 12 height 11
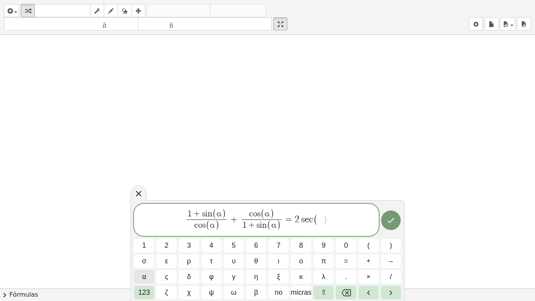
click at [148, 234] on button "α" at bounding box center [144, 277] width 20 height 14
click at [330, 234] on button "⇧" at bounding box center [323, 292] width 20 height 14
click at [330, 234] on button "⇧" at bounding box center [325, 292] width 20 height 14
click at [387, 234] on icon "Flecha derecha" at bounding box center [390, 292] width 9 height 9
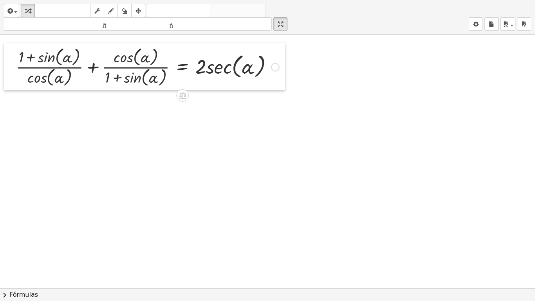
drag, startPoint x: 59, startPoint y: 104, endPoint x: 10, endPoint y: 86, distance: 52.0
click at [10, 86] on div at bounding box center [10, 66] width 12 height 47
click at [76, 120] on div at bounding box center [267, 288] width 535 height 506
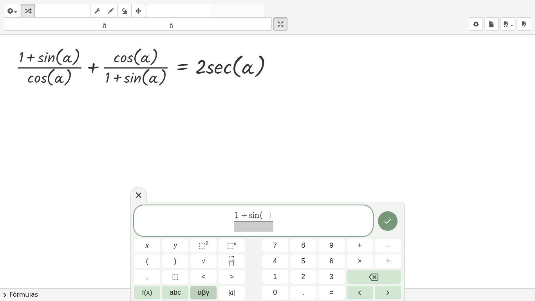
click at [207, 234] on span "αβγ" at bounding box center [204, 292] width 12 height 11
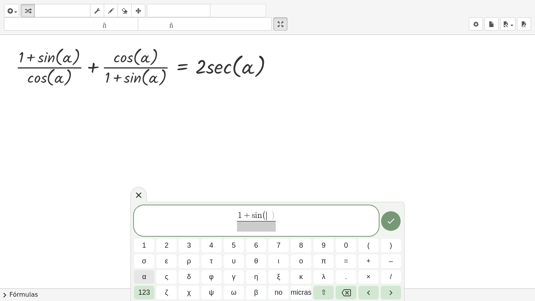
click at [146, 234] on span "α" at bounding box center [144, 276] width 4 height 11
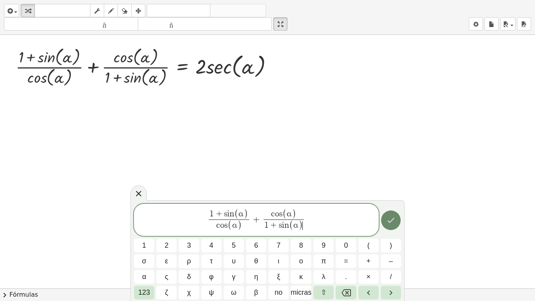
click at [386, 222] on icon "Hecho" at bounding box center [390, 219] width 9 height 9
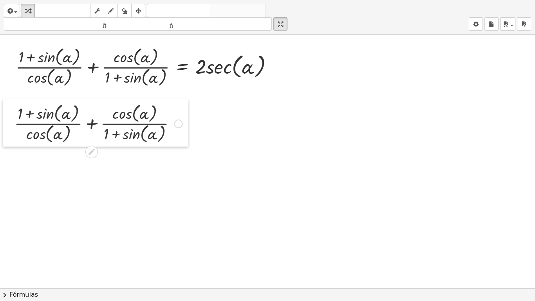
drag, startPoint x: 87, startPoint y: 161, endPoint x: 13, endPoint y: 140, distance: 76.1
click at [13, 140] on div at bounding box center [9, 122] width 12 height 47
click at [64, 170] on div at bounding box center [267, 288] width 535 height 506
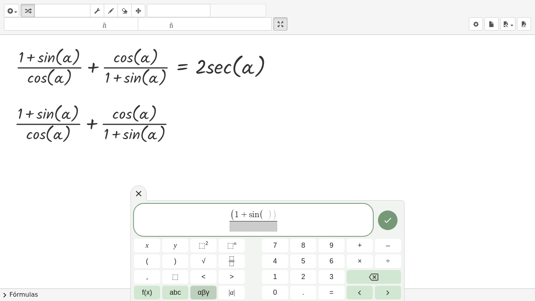
click at [203, 234] on span "αβγ" at bounding box center [204, 292] width 12 height 11
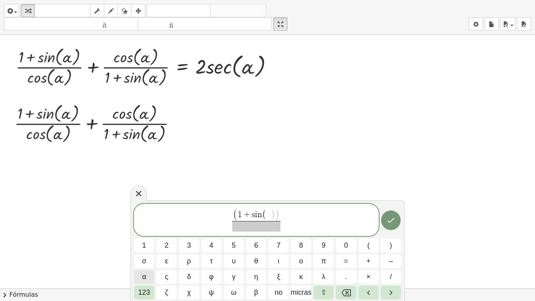
click at [147, 234] on button "α" at bounding box center [144, 277] width 20 height 14
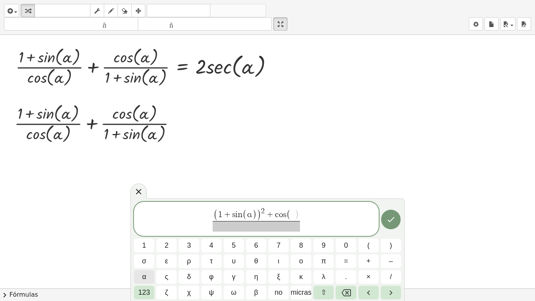
click at [147, 234] on button "α" at bounding box center [144, 277] width 20 height 14
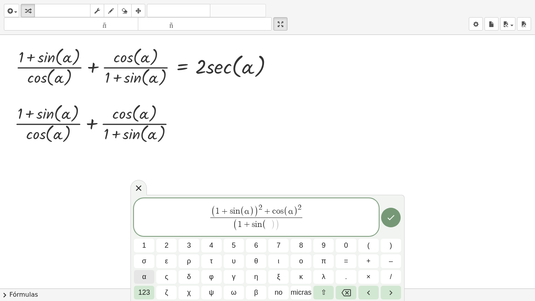
click at [147, 234] on button "α" at bounding box center [144, 277] width 20 height 14
click at [388, 217] on icon "Hecho" at bounding box center [390, 217] width 9 height 9
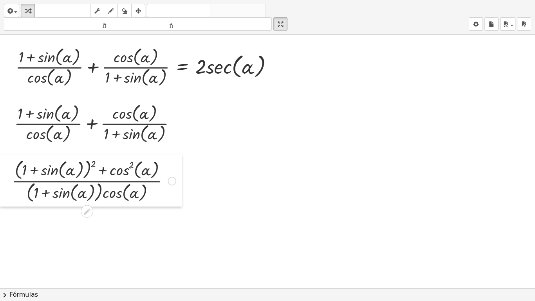
drag, startPoint x: 72, startPoint y: 210, endPoint x: 5, endPoint y: 195, distance: 69.1
click at [5, 195] on div at bounding box center [6, 180] width 12 height 52
click at [189, 234] on div at bounding box center [267, 288] width 535 height 506
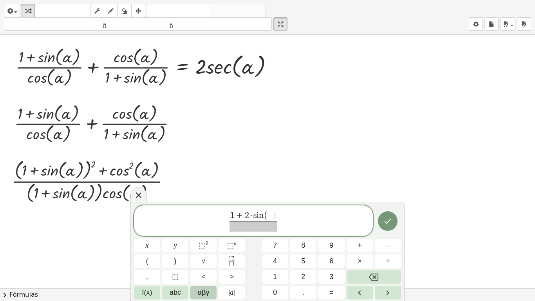
click at [202, 234] on span "αβγ" at bounding box center [204, 292] width 12 height 11
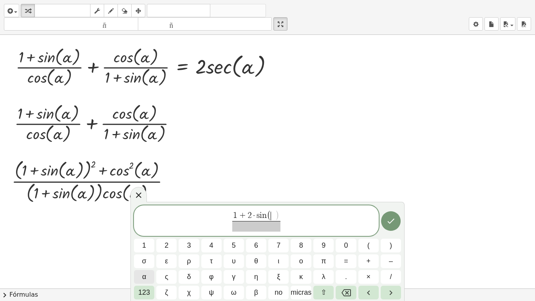
click at [146, 234] on span "α" at bounding box center [144, 276] width 4 height 11
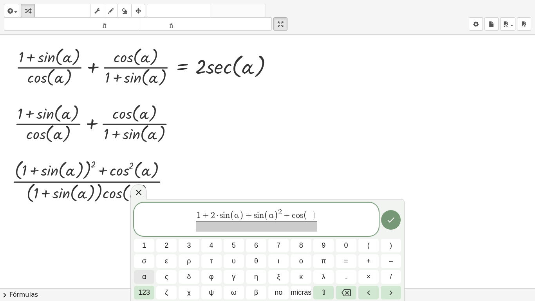
click at [146, 234] on span "α" at bounding box center [144, 276] width 4 height 11
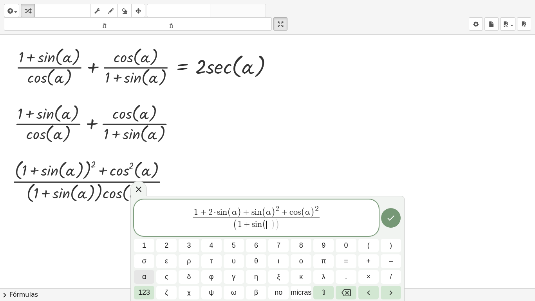
click at [146, 234] on span "α" at bounding box center [144, 276] width 4 height 11
click at [391, 222] on icon "Hecho" at bounding box center [390, 217] width 9 height 9
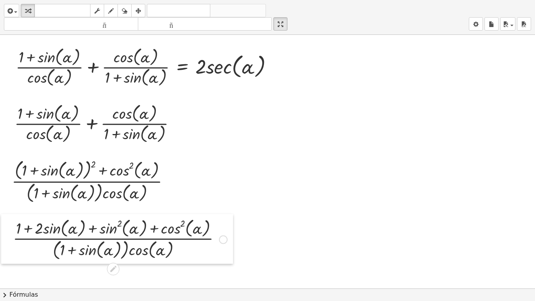
drag, startPoint x: 196, startPoint y: 256, endPoint x: 8, endPoint y: 222, distance: 191.4
click at [8, 222] on div at bounding box center [7, 239] width 12 height 50
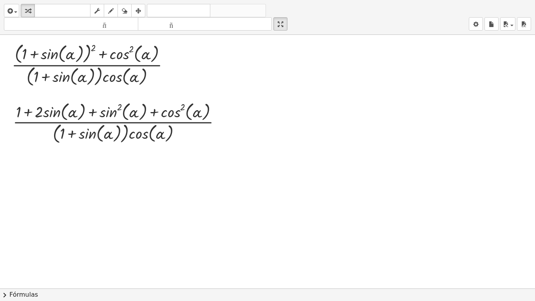
scroll to position [116, 0]
click at [35, 180] on div at bounding box center [267, 172] width 535 height 506
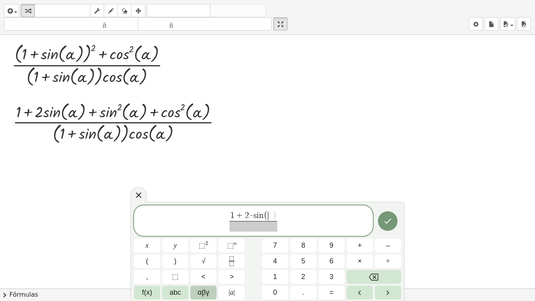
click at [198, 234] on button "αβγ" at bounding box center [203, 292] width 26 height 14
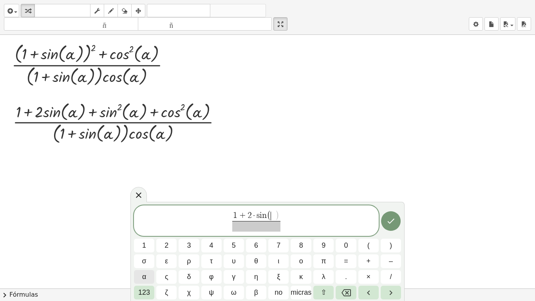
click at [137, 234] on button "α" at bounding box center [144, 277] width 20 height 14
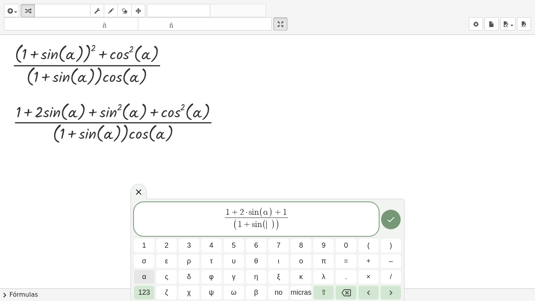
click at [137, 234] on button "α" at bounding box center [144, 277] width 20 height 14
click at [139, 234] on button "α" at bounding box center [144, 277] width 20 height 14
click at [382, 219] on button "Hecho" at bounding box center [391, 219] width 20 height 20
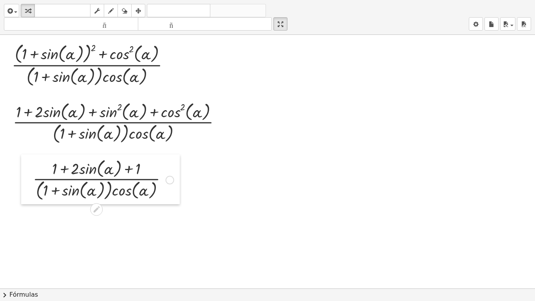
drag, startPoint x: 41, startPoint y: 196, endPoint x: 27, endPoint y: 171, distance: 29.2
click at [27, 171] on div at bounding box center [27, 179] width 12 height 50
click at [81, 234] on div at bounding box center [267, 172] width 535 height 506
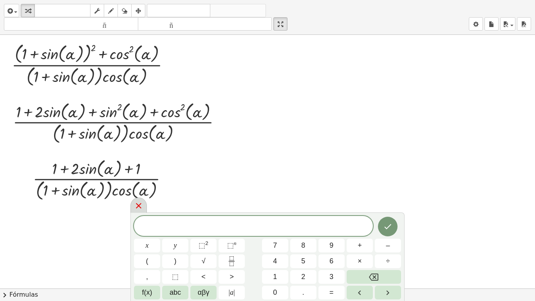
click at [131, 204] on div at bounding box center [138, 204] width 16 height 15
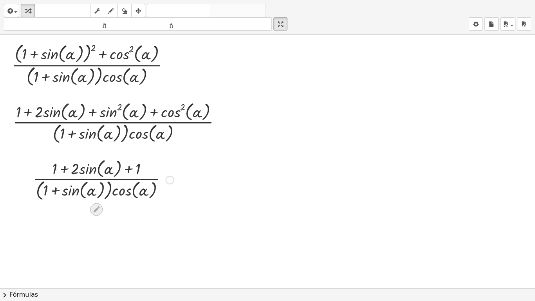
drag, startPoint x: 97, startPoint y: 216, endPoint x: 95, endPoint y: 213, distance: 4.0
click at [95, 213] on div "+ · ( + 1 + sin ( , [GEOGRAPHIC_DATA] ) ) · cos ( , [GEOGRAPHIC_DATA] ) + · cos…" at bounding box center [267, 172] width 535 height 506
click at [95, 213] on icon at bounding box center [96, 209] width 8 height 8
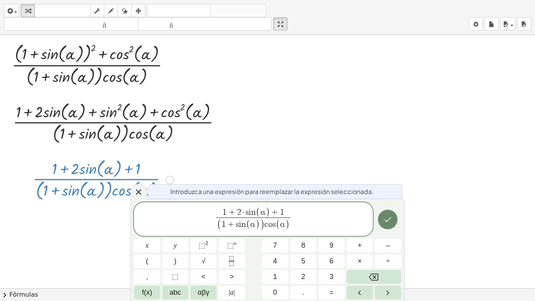
click at [393, 216] on button "Hecho" at bounding box center [388, 219] width 20 height 20
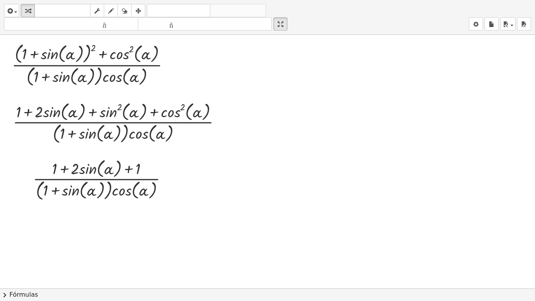
click at [44, 229] on div at bounding box center [267, 172] width 535 height 506
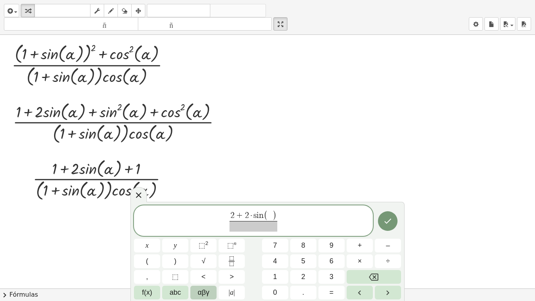
click at [200, 234] on span "αβγ" at bounding box center [204, 292] width 12 height 11
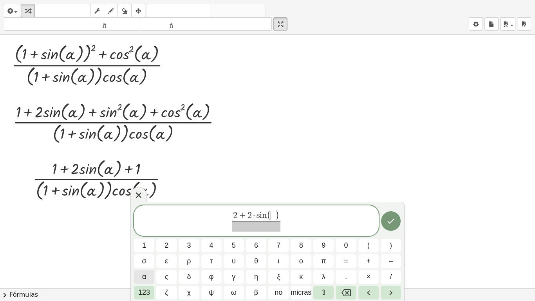
click at [138, 234] on button "α" at bounding box center [144, 277] width 20 height 14
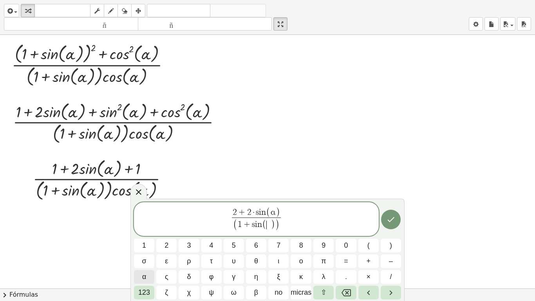
click at [138, 234] on button "α" at bounding box center [144, 277] width 20 height 14
click at [394, 225] on button "Hecho" at bounding box center [391, 219] width 20 height 20
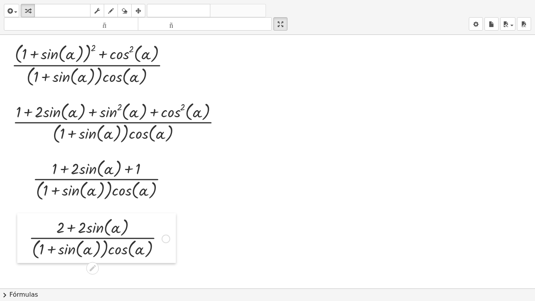
drag, startPoint x: 50, startPoint y: 247, endPoint x: 23, endPoint y: 231, distance: 31.3
click at [23, 231] on div at bounding box center [23, 238] width 12 height 50
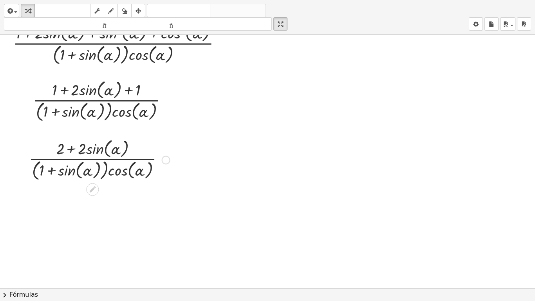
scroll to position [208, 0]
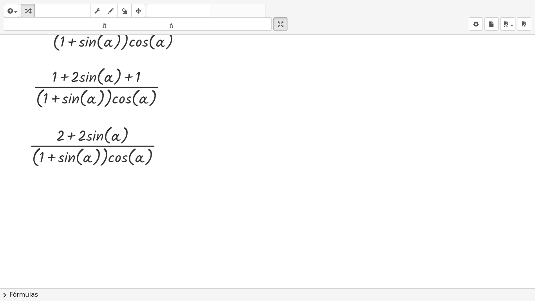
click at [45, 194] on div at bounding box center [267, 80] width 535 height 506
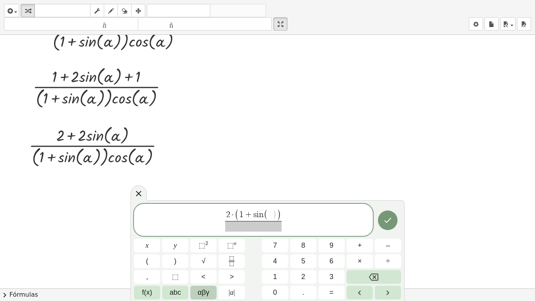
click at [202, 234] on span "αβγ" at bounding box center [204, 292] width 12 height 11
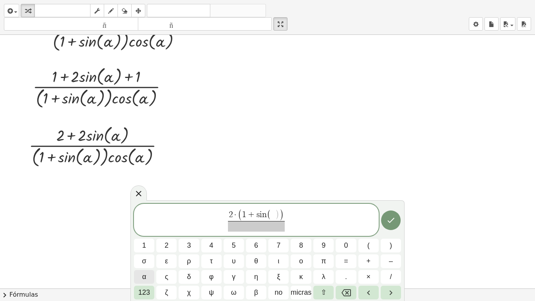
click at [145, 234] on span "α" at bounding box center [144, 276] width 4 height 11
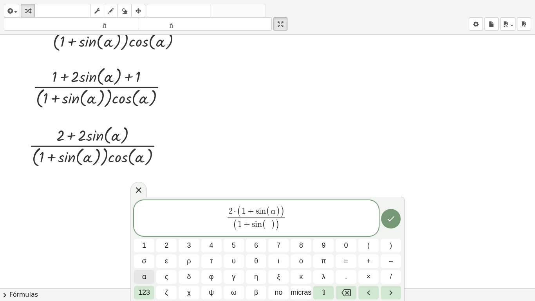
click at [145, 234] on span "α" at bounding box center [144, 276] width 4 height 11
click at [393, 216] on icon "Hecho" at bounding box center [390, 218] width 7 height 5
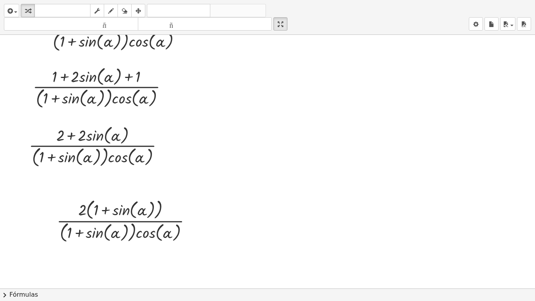
click at [45, 212] on div at bounding box center [267, 80] width 535 height 506
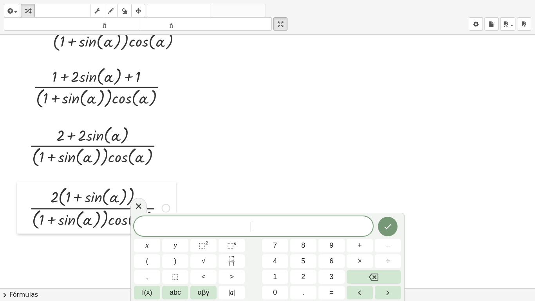
drag, startPoint x: 51, startPoint y: 213, endPoint x: 23, endPoint y: 200, distance: 30.3
click at [23, 200] on div at bounding box center [23, 207] width 12 height 52
click at [227, 196] on div at bounding box center [267, 80] width 535 height 506
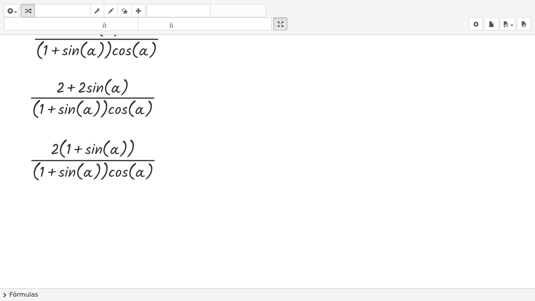
scroll to position [257, 0]
click at [50, 207] on div at bounding box center [267, 158] width 535 height 760
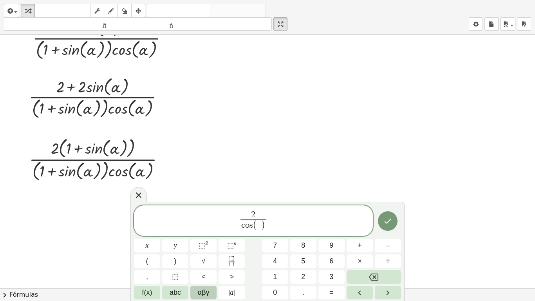
click at [213, 234] on button "αβγ" at bounding box center [203, 292] width 26 height 14
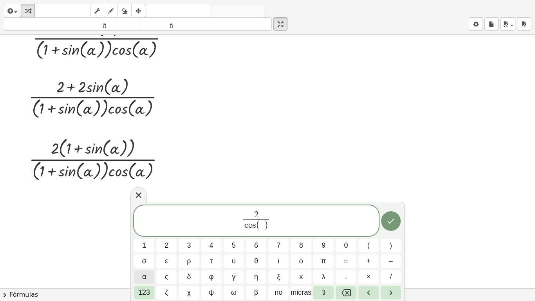
click at [148, 234] on button "α" at bounding box center [144, 277] width 20 height 14
click at [393, 214] on button "Hecho" at bounding box center [391, 221] width 20 height 20
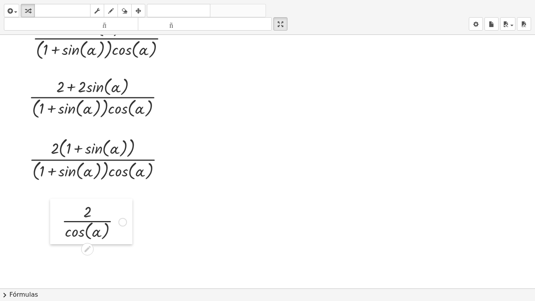
drag, startPoint x: 51, startPoint y: 230, endPoint x: 51, endPoint y: 221, distance: 9.0
click at [51, 221] on div at bounding box center [56, 220] width 12 height 45
click at [182, 234] on div at bounding box center [267, 158] width 535 height 760
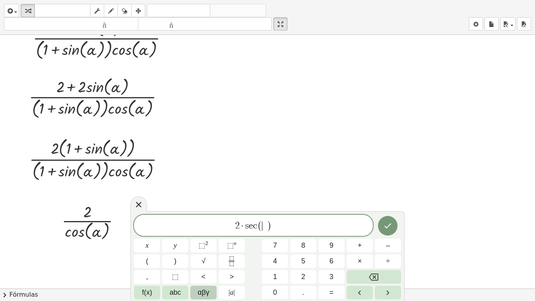
click at [202, 234] on button "αβγ" at bounding box center [203, 292] width 26 height 14
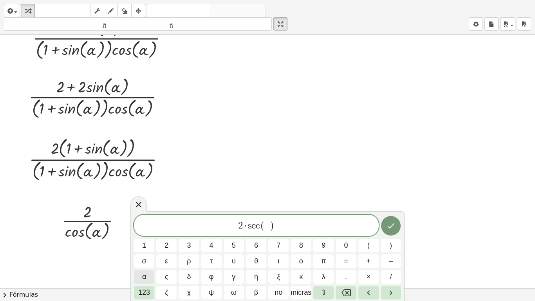
click at [148, 234] on button "α" at bounding box center [144, 277] width 20 height 14
click at [388, 229] on icon "Hecho" at bounding box center [390, 225] width 9 height 9
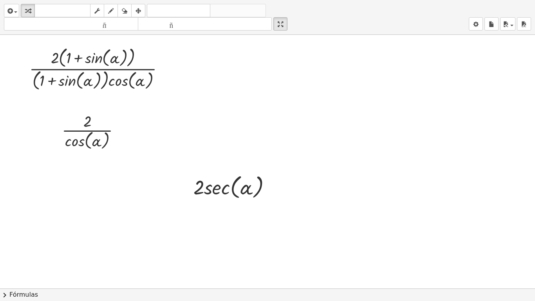
scroll to position [348, 0]
drag, startPoint x: 206, startPoint y: 171, endPoint x: 129, endPoint y: 173, distance: 77.1
click at [129, 173] on div "+ · ( + 1 + sin ( , [GEOGRAPHIC_DATA] ) ) · cos ( , [GEOGRAPHIC_DATA] ) + · cos…" at bounding box center [267, 67] width 535 height 760
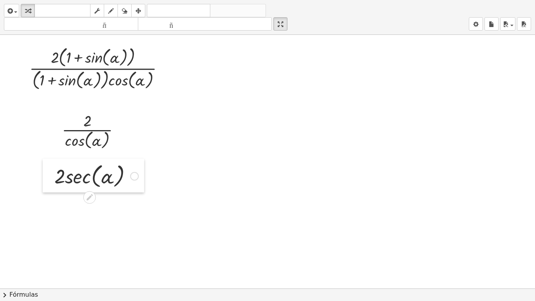
drag, startPoint x: 186, startPoint y: 197, endPoint x: 47, endPoint y: 187, distance: 139.4
click at [47, 187] on div at bounding box center [49, 176] width 12 height 34
click at [163, 168] on div at bounding box center [267, 67] width 535 height 760
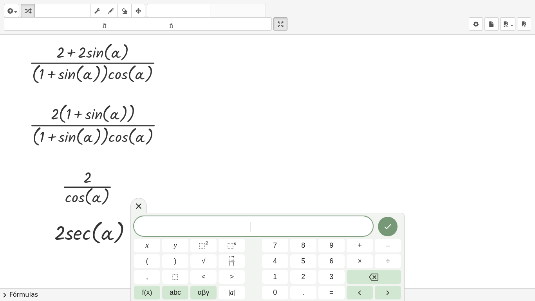
scroll to position [290, 0]
click at [392, 230] on icon "Hecho" at bounding box center [387, 226] width 9 height 9
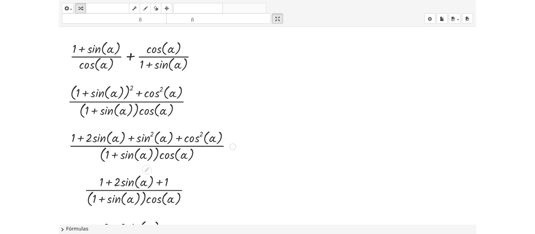
scroll to position [0, 0]
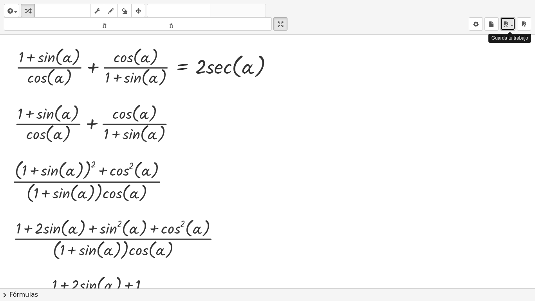
click at [510, 28] on div "button" at bounding box center [507, 23] width 11 height 9
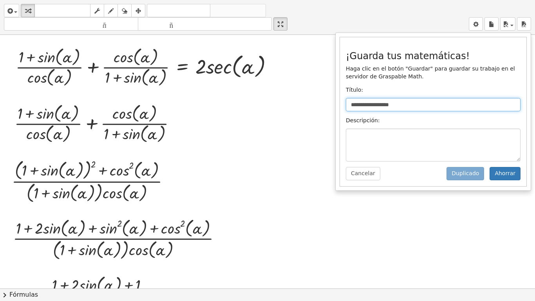
click at [433, 105] on input "**********" at bounding box center [433, 104] width 175 height 13
type input "*"
type input "**********"
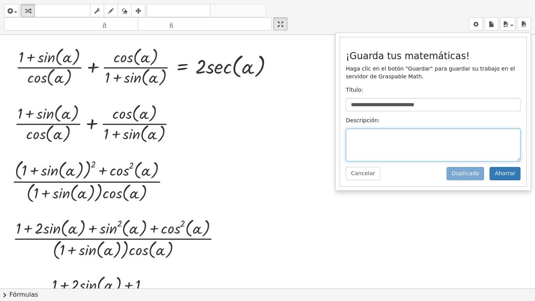
click at [414, 145] on textarea at bounding box center [433, 144] width 175 height 33
type textarea "*"
type textarea "**********"
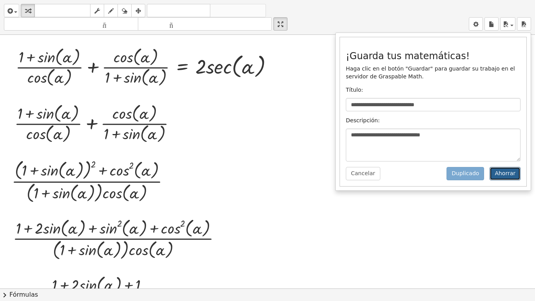
click at [501, 175] on font "Ahorrar" at bounding box center [504, 173] width 21 height 6
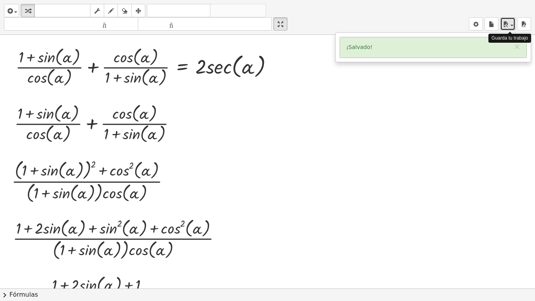
click at [508, 28] on icon "button" at bounding box center [505, 24] width 7 height 9
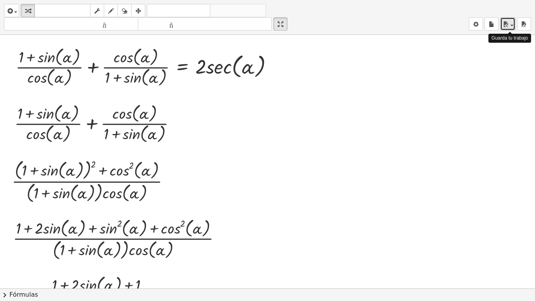
click at [508, 28] on icon "button" at bounding box center [505, 24] width 7 height 9
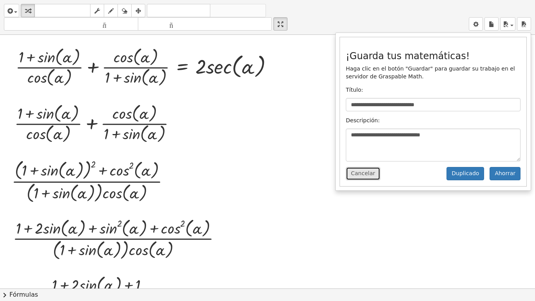
click at [355, 176] on font "Cancelar" at bounding box center [363, 173] width 24 height 6
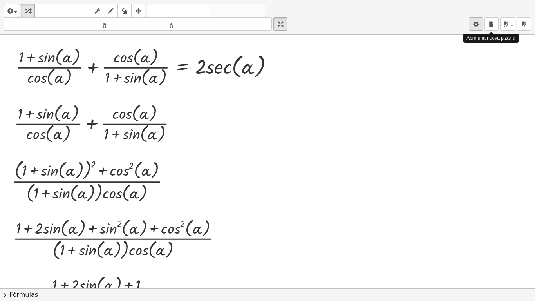
click at [480, 26] on div "button" at bounding box center [475, 23] width 10 height 9
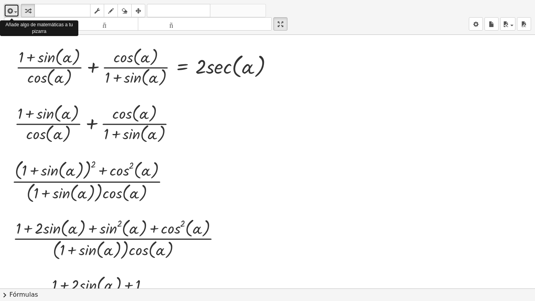
click at [11, 12] on icon "button" at bounding box center [9, 10] width 7 height 9
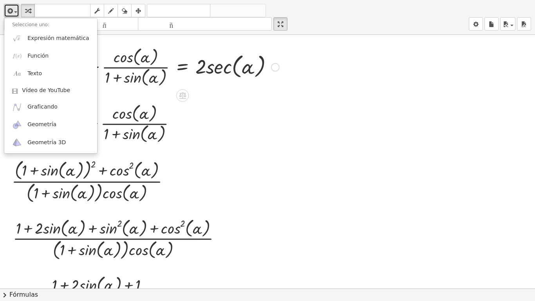
click at [118, 55] on div at bounding box center [147, 66] width 271 height 43
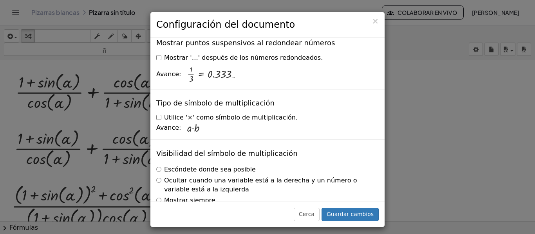
scroll to position [1961, 0]
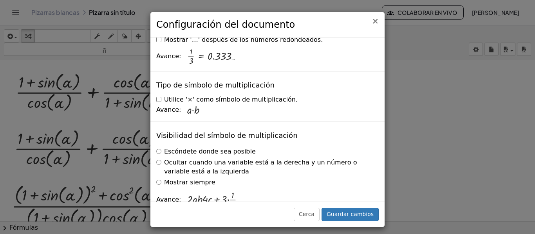
click at [377, 22] on font "×" at bounding box center [374, 20] width 7 height 9
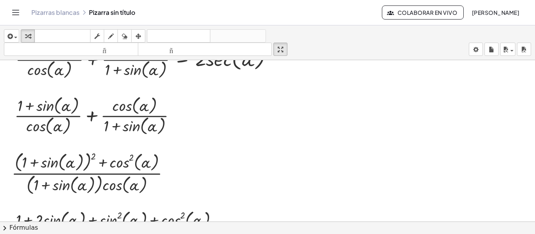
scroll to position [0, 0]
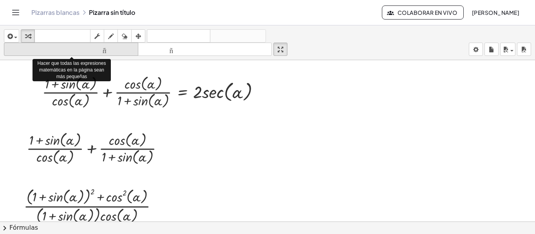
click at [124, 53] on font "tamaño_del_formato" at bounding box center [71, 49] width 130 height 7
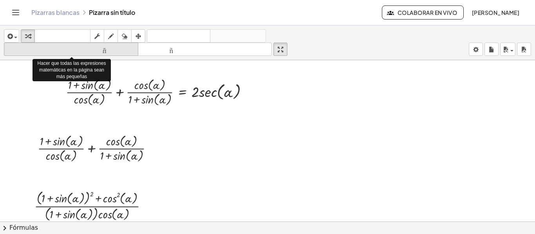
click at [124, 53] on font "tamaño_del_formato" at bounding box center [71, 49] width 130 height 7
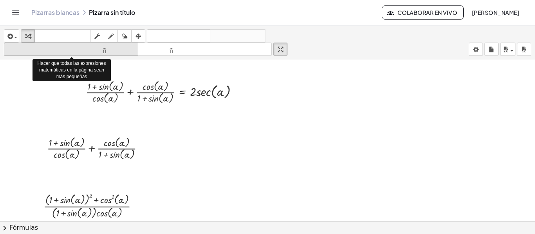
click at [124, 53] on font "tamaño_del_formato" at bounding box center [71, 49] width 130 height 7
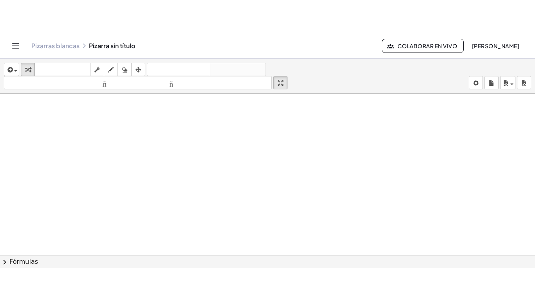
scroll to position [781, 0]
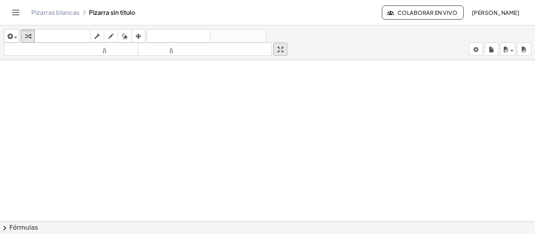
click at [281, 47] on icon "button" at bounding box center [280, 49] width 5 height 9
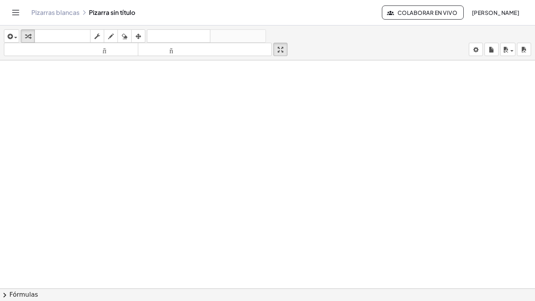
drag, startPoint x: 286, startPoint y: 49, endPoint x: 286, endPoint y: 96, distance: 47.4
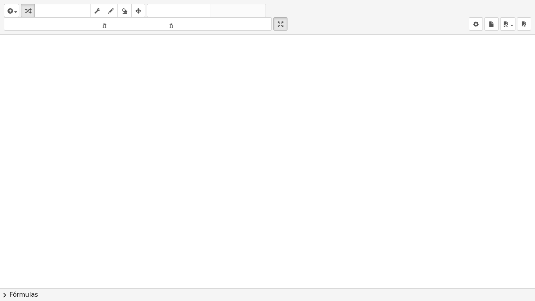
click at [286, 96] on div "**********" at bounding box center [267, 150] width 535 height 301
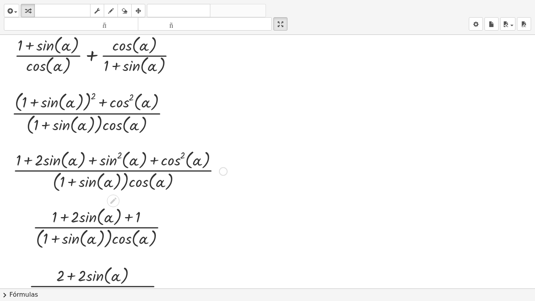
scroll to position [0, 0]
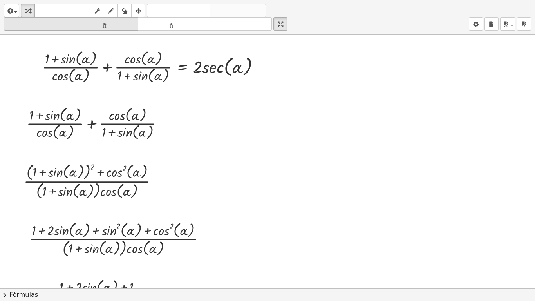
click at [114, 25] on font "tamaño_del_formato" at bounding box center [71, 23] width 130 height 7
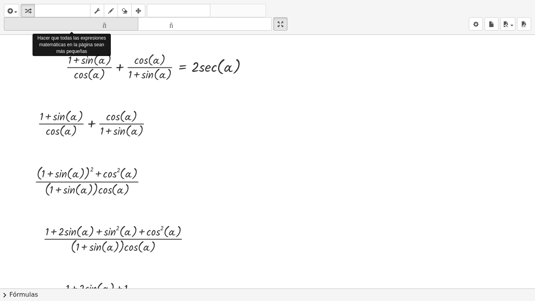
click at [114, 25] on font "tamaño_del_formato" at bounding box center [71, 23] width 130 height 7
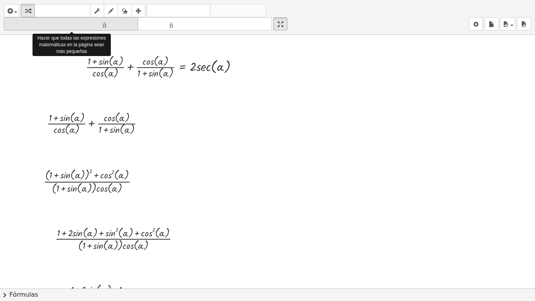
click at [114, 25] on font "tamaño_del_formato" at bounding box center [71, 23] width 130 height 7
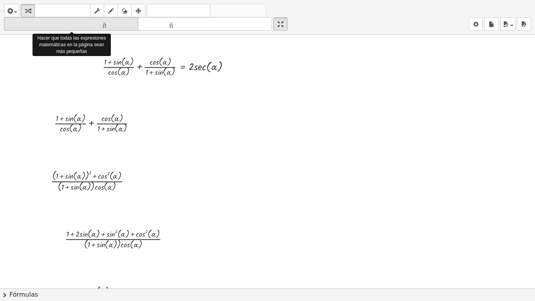
click at [114, 25] on font "tamaño_del_formato" at bounding box center [71, 23] width 130 height 7
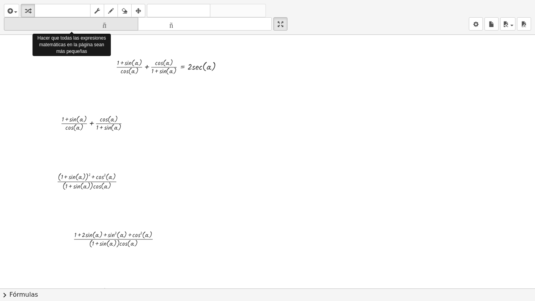
click at [114, 25] on font "tamaño_del_formato" at bounding box center [71, 23] width 130 height 7
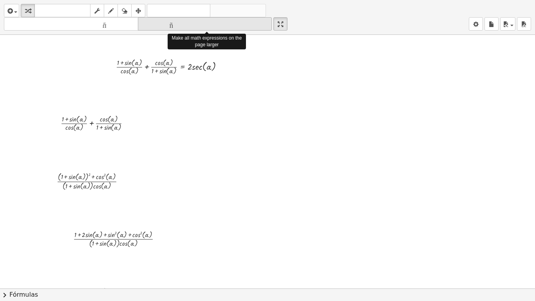
click at [183, 27] on font "tamaño_del_formato" at bounding box center [205, 23] width 130 height 7
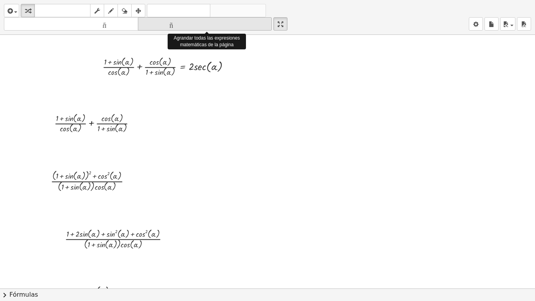
click at [183, 27] on font "tamaño_del_formato" at bounding box center [205, 23] width 130 height 7
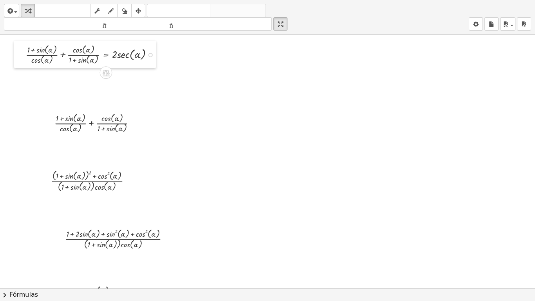
drag, startPoint x: 96, startPoint y: 70, endPoint x: 20, endPoint y: 58, distance: 77.7
click at [20, 58] on div at bounding box center [20, 54] width 12 height 27
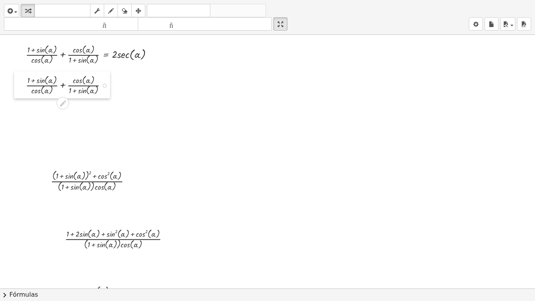
drag, startPoint x: 44, startPoint y: 124, endPoint x: 16, endPoint y: 87, distance: 47.5
click at [16, 87] on div at bounding box center [20, 84] width 12 height 27
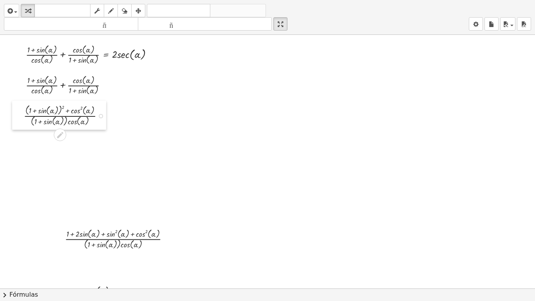
drag, startPoint x: 40, startPoint y: 177, endPoint x: 13, endPoint y: 112, distance: 70.7
click at [13, 112] on div at bounding box center [18, 115] width 12 height 29
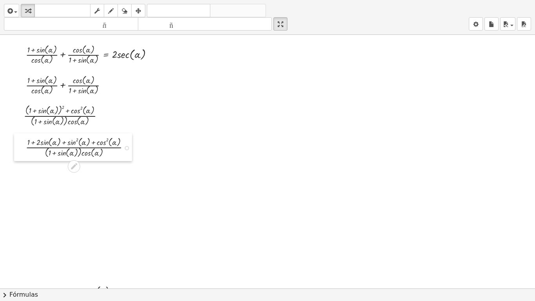
drag, startPoint x: 54, startPoint y: 238, endPoint x: 14, endPoint y: 146, distance: 99.6
click at [14, 146] on div at bounding box center [20, 147] width 12 height 28
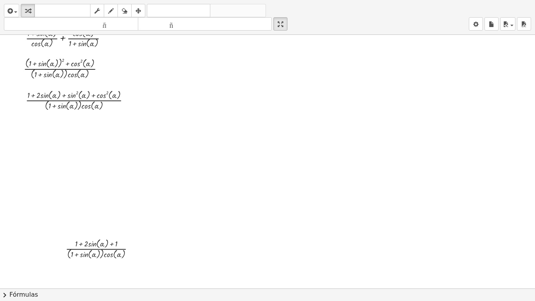
scroll to position [49, 0]
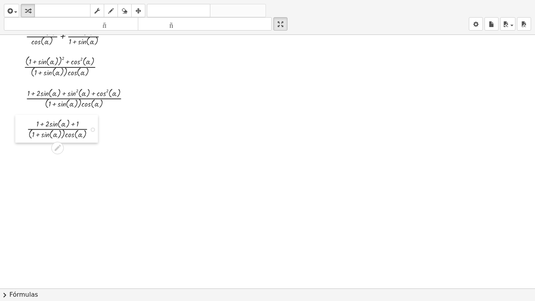
drag, startPoint x: 63, startPoint y: 243, endPoint x: 25, endPoint y: 126, distance: 123.5
click at [25, 126] on div at bounding box center [21, 129] width 12 height 28
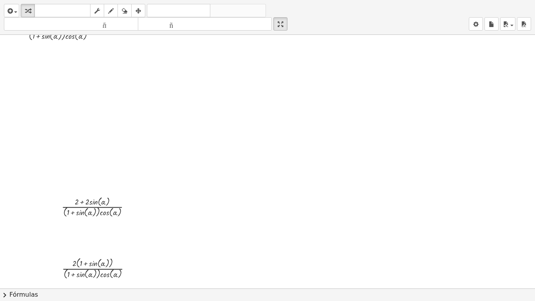
scroll to position [148, 0]
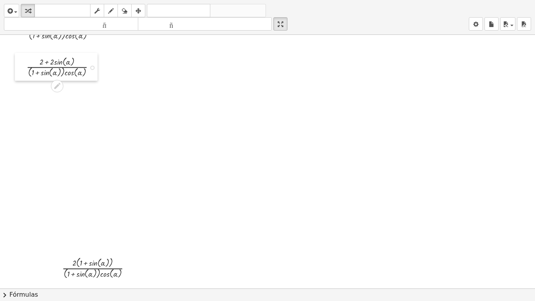
drag, startPoint x: 57, startPoint y: 207, endPoint x: 21, endPoint y: 67, distance: 144.2
click at [21, 67] on div at bounding box center [21, 67] width 12 height 28
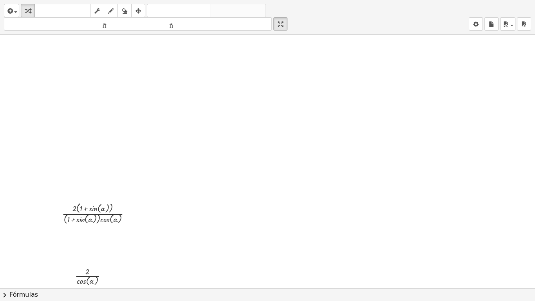
scroll to position [203, 0]
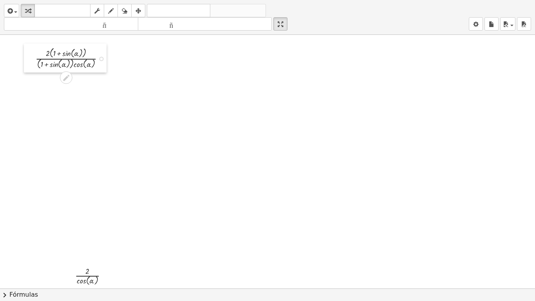
drag, startPoint x: 53, startPoint y: 205, endPoint x: 25, endPoint y: 50, distance: 157.1
click at [25, 50] on div at bounding box center [30, 57] width 12 height 29
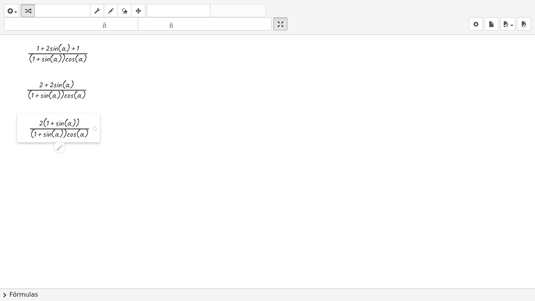
drag, startPoint x: 32, startPoint y: 129, endPoint x: 27, endPoint y: 121, distance: 9.9
click at [27, 121] on div at bounding box center [23, 127] width 12 height 29
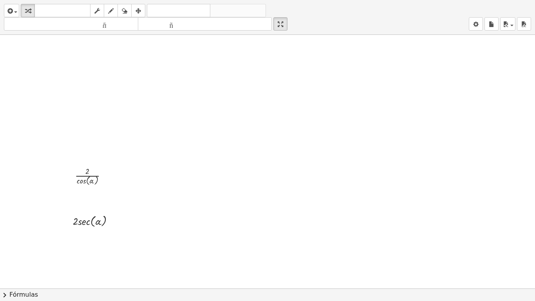
scroll to position [303, 0]
drag, startPoint x: 67, startPoint y: 180, endPoint x: 37, endPoint y: 82, distance: 103.1
click at [37, 82] on div at bounding box center [39, 77] width 12 height 26
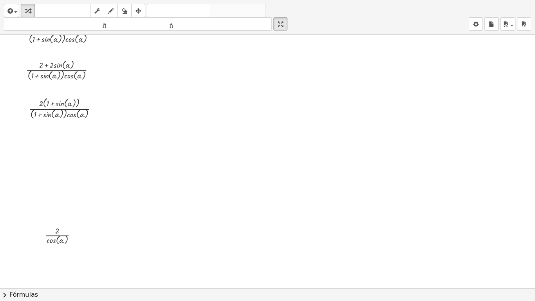
scroll to position [144, 0]
drag, startPoint x: 39, startPoint y: 232, endPoint x: 25, endPoint y: 138, distance: 95.4
click at [25, 138] on div at bounding box center [25, 141] width 12 height 26
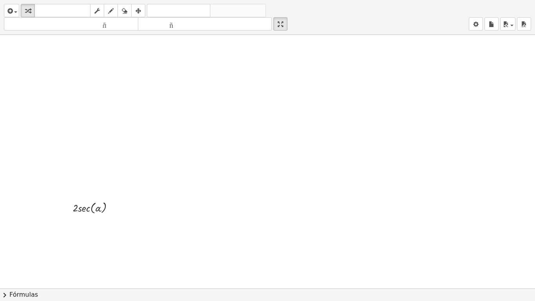
scroll to position [318, 0]
drag, startPoint x: 67, startPoint y: 202, endPoint x: 25, endPoint y: 69, distance: 139.0
click at [25, 69] on div at bounding box center [26, 75] width 12 height 20
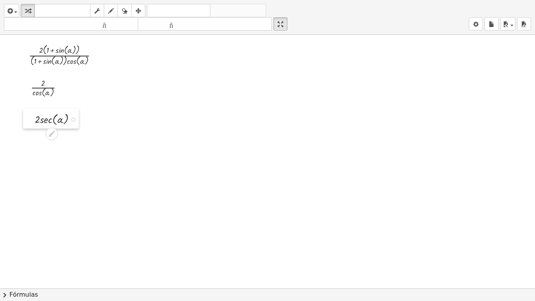
drag, startPoint x: 27, startPoint y: 191, endPoint x: 31, endPoint y: 117, distance: 74.1
click at [31, 117] on div at bounding box center [29, 118] width 12 height 20
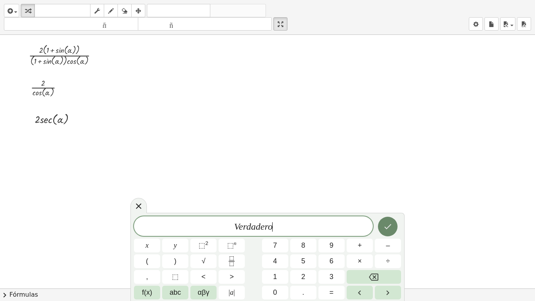
click at [384, 230] on icon "Hecho" at bounding box center [387, 226] width 9 height 9
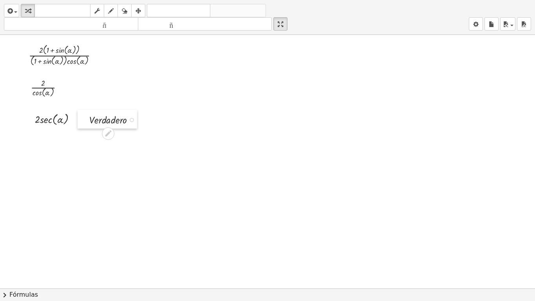
drag, startPoint x: 106, startPoint y: 138, endPoint x: 81, endPoint y: 127, distance: 27.5
click at [81, 127] on div at bounding box center [83, 119] width 12 height 19
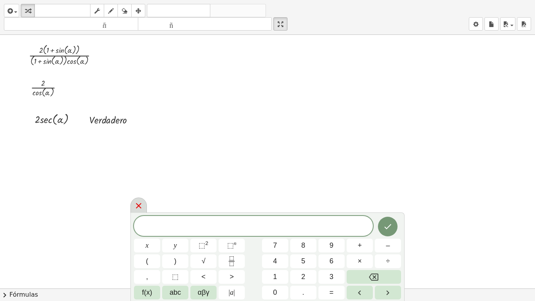
click at [142, 201] on icon at bounding box center [138, 205] width 9 height 9
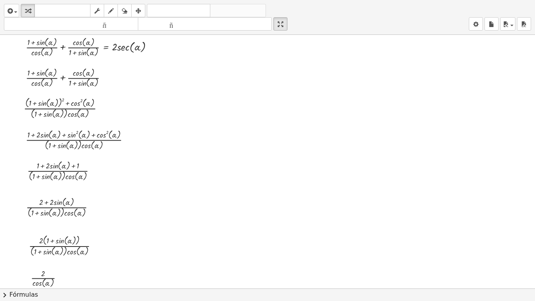
scroll to position [20, 0]
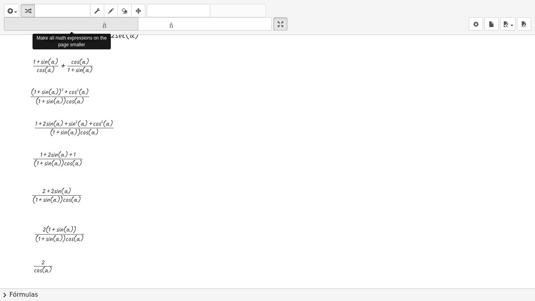
click at [107, 25] on font "tamaño_del_formato" at bounding box center [71, 23] width 130 height 7
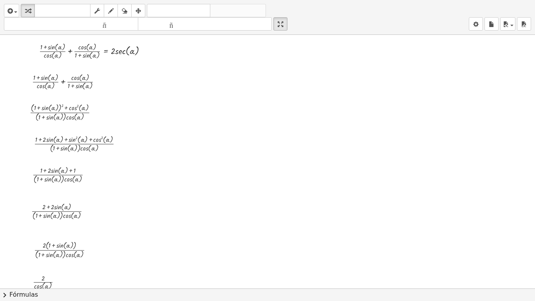
scroll to position [0, 0]
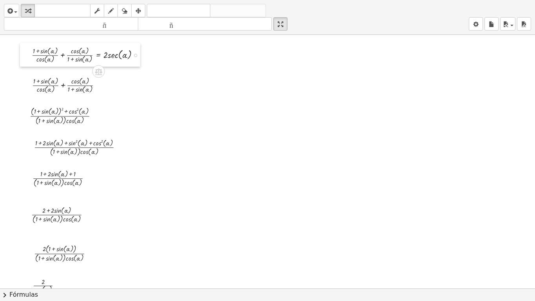
drag, startPoint x: 39, startPoint y: 52, endPoint x: 31, endPoint y: 52, distance: 7.4
click at [31, 52] on div at bounding box center [26, 55] width 12 height 24
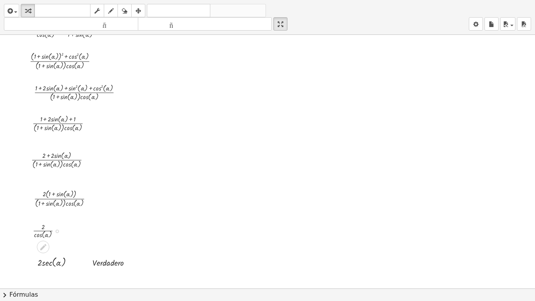
scroll to position [61, 0]
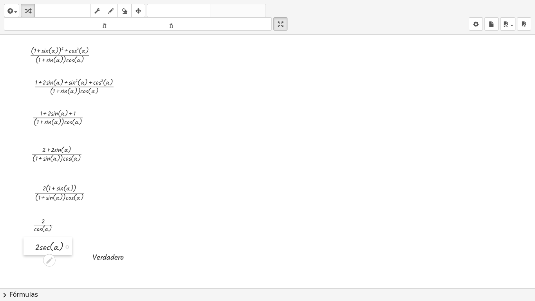
drag, startPoint x: 32, startPoint y: 260, endPoint x: 30, endPoint y: 251, distance: 10.1
click at [30, 234] on div at bounding box center [29, 246] width 12 height 18
click at [92, 234] on div at bounding box center [114, 255] width 53 height 13
drag, startPoint x: 89, startPoint y: 254, endPoint x: 77, endPoint y: 243, distance: 16.3
click at [77, 234] on div at bounding box center [75, 244] width 12 height 17
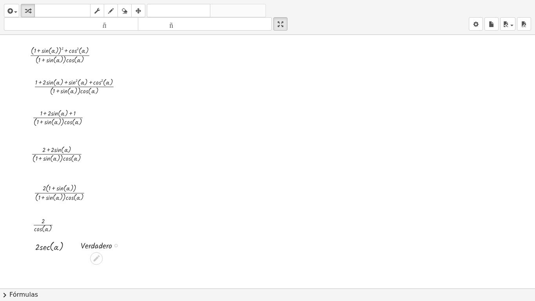
click at [92, 234] on div at bounding box center [103, 244] width 53 height 13
click at [102, 234] on div at bounding box center [103, 244] width 53 height 13
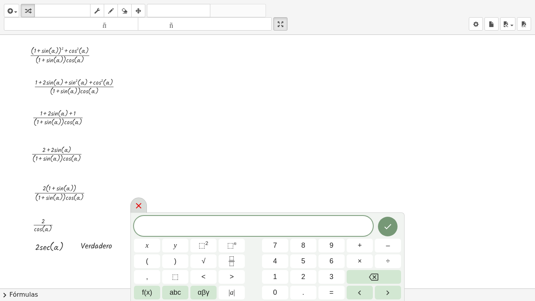
click at [138, 205] on icon at bounding box center [138, 205] width 5 height 5
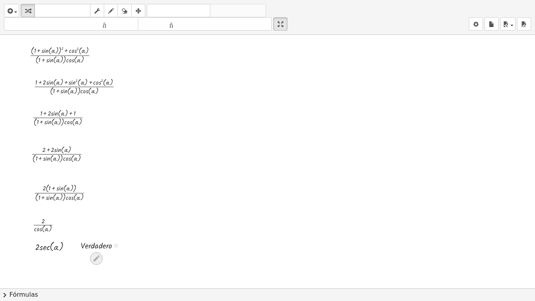
click at [96, 234] on icon at bounding box center [96, 258] width 8 height 8
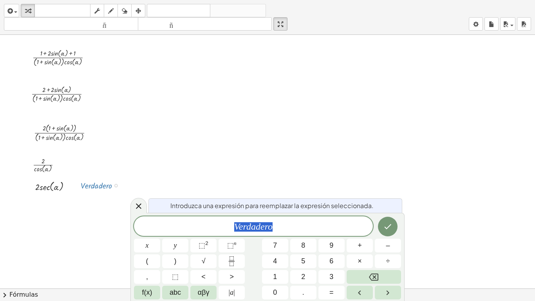
scroll to position [121, 0]
click at [176, 234] on span "abc" at bounding box center [174, 292] width 11 height 11
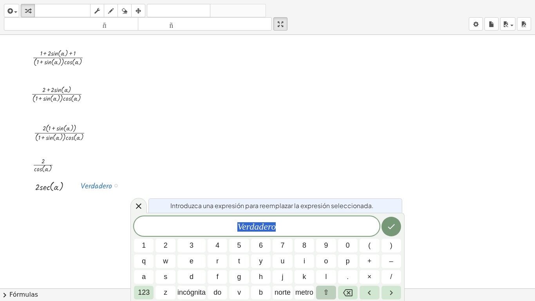
click at [330, 234] on button "⇧" at bounding box center [326, 292] width 20 height 14
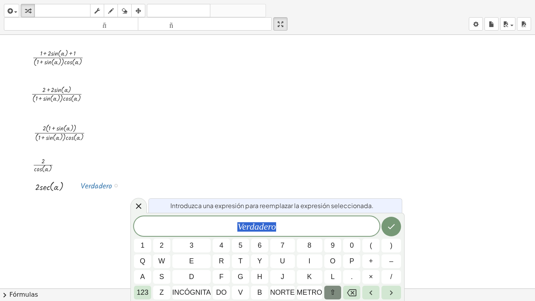
click at [330, 234] on font "⇧" at bounding box center [333, 292] width 6 height 8
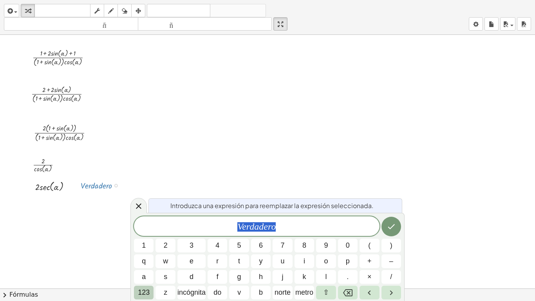
click at [135, 234] on button "123" at bounding box center [144, 292] width 20 height 14
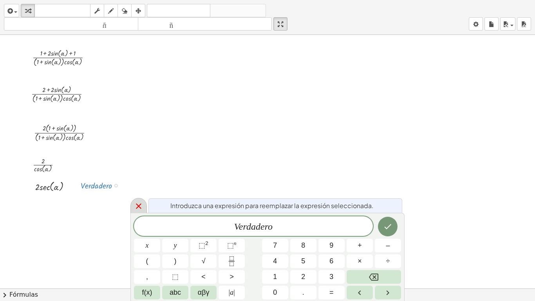
click at [133, 206] on div at bounding box center [138, 205] width 16 height 15
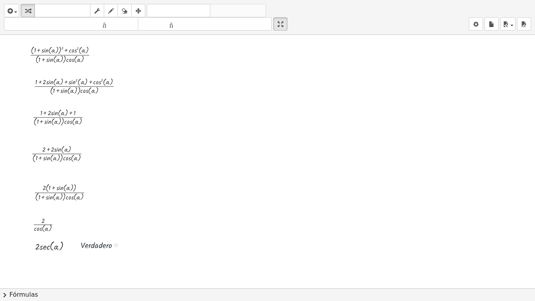
scroll to position [61, 0]
click at [72, 234] on div at bounding box center [75, 244] width 12 height 17
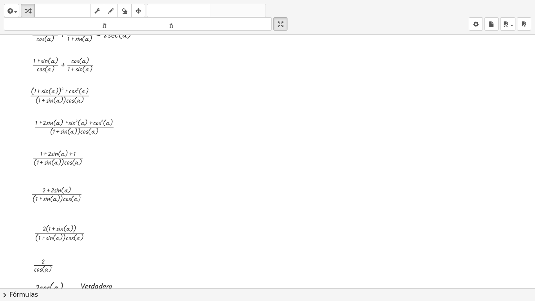
scroll to position [20, 0]
click at [95, 28] on icon "tamaño_del_formato" at bounding box center [71, 24] width 130 height 9
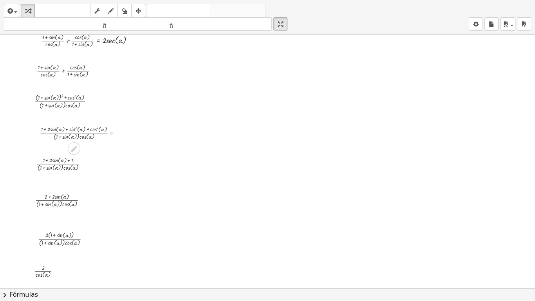
scroll to position [0, 0]
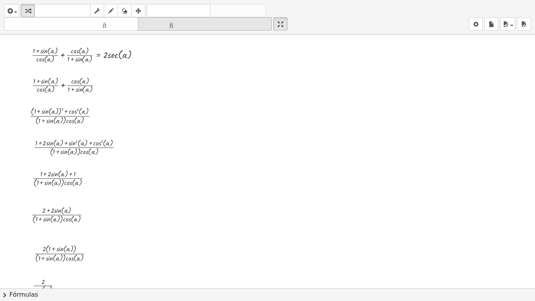
click at [180, 25] on font "tamaño_del_formato" at bounding box center [205, 23] width 130 height 7
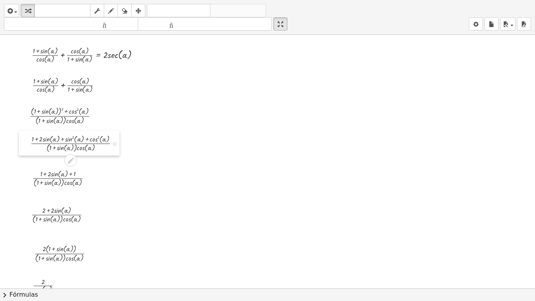
drag, startPoint x: 29, startPoint y: 155, endPoint x: 26, endPoint y: 151, distance: 5.3
click at [26, 151] on div at bounding box center [25, 143] width 12 height 25
drag, startPoint x: 27, startPoint y: 186, endPoint x: 28, endPoint y: 177, distance: 9.8
click at [28, 177] on div at bounding box center [28, 168] width 12 height 25
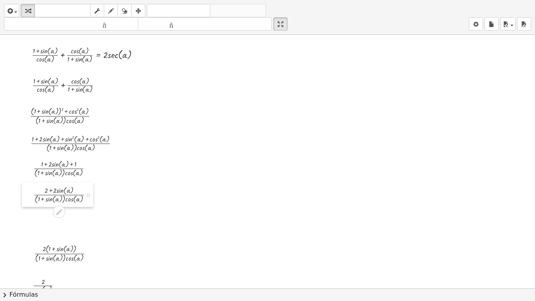
drag, startPoint x: 31, startPoint y: 215, endPoint x: 33, endPoint y: 195, distance: 20.1
click at [33, 195] on div at bounding box center [28, 194] width 12 height 25
drag, startPoint x: 32, startPoint y: 246, endPoint x: 32, endPoint y: 215, distance: 30.5
click at [32, 215] on div at bounding box center [28, 221] width 12 height 25
drag, startPoint x: 32, startPoint y: 279, endPoint x: 34, endPoint y: 238, distance: 41.1
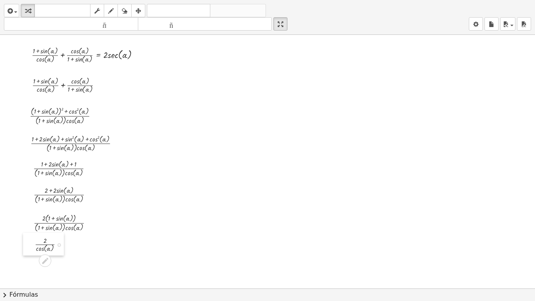
click at [34, 234] on div at bounding box center [29, 243] width 12 height 23
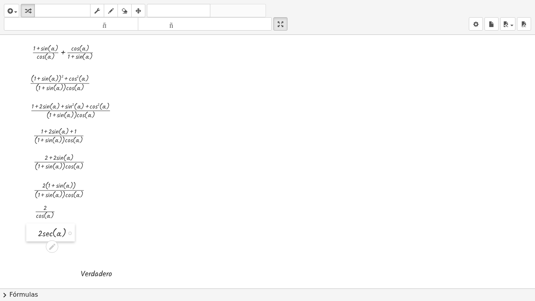
drag, startPoint x: 31, startPoint y: 270, endPoint x: 33, endPoint y: 229, distance: 41.2
click at [33, 229] on div at bounding box center [32, 232] width 12 height 18
drag, startPoint x: 73, startPoint y: 274, endPoint x: 75, endPoint y: 232, distance: 41.2
click at [75, 232] on div at bounding box center [77, 231] width 12 height 17
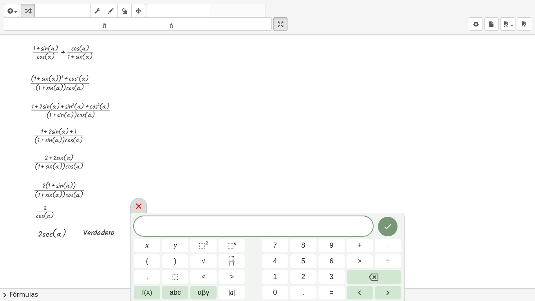
click at [142, 205] on icon at bounding box center [138, 205] width 9 height 9
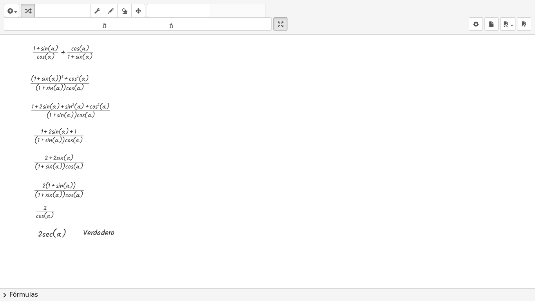
scroll to position [0, 0]
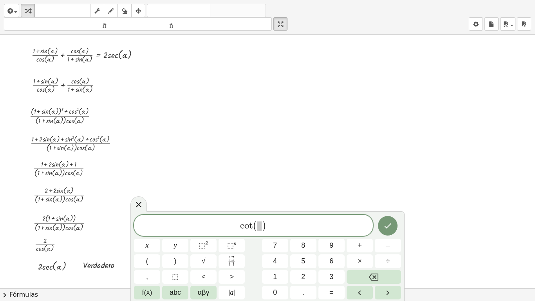
click at [213, 234] on div "c o t ( ) x y ⬚ 2 ⬚ n 7 8 9 + – ( ) √ 4 5 6 × ÷ , ⬚ < > 1 2 3 f(x) abc αβγ | a …" at bounding box center [267, 256] width 274 height 90
click at [193, 234] on button "αβγ" at bounding box center [203, 292] width 26 height 14
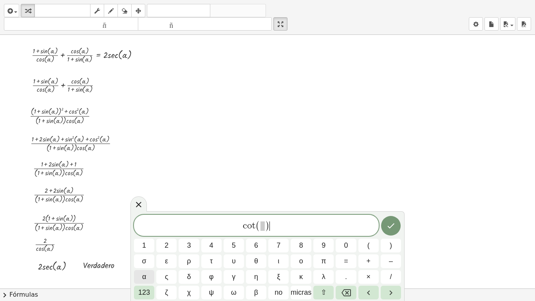
click at [145, 234] on span "α" at bounding box center [144, 276] width 4 height 11
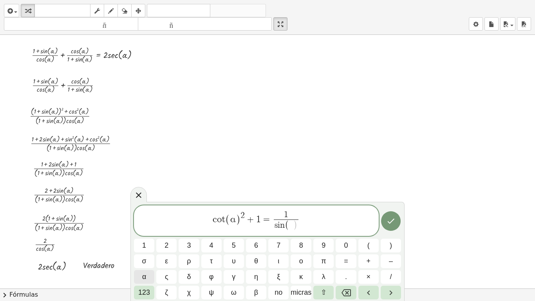
click at [145, 234] on span "α" at bounding box center [144, 276] width 4 height 11
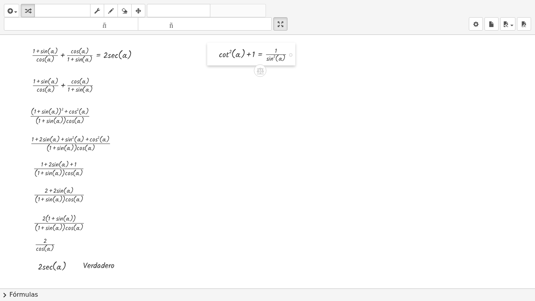
drag, startPoint x: 211, startPoint y: 61, endPoint x: 211, endPoint y: 49, distance: 11.8
click at [211, 49] on div at bounding box center [213, 54] width 12 height 23
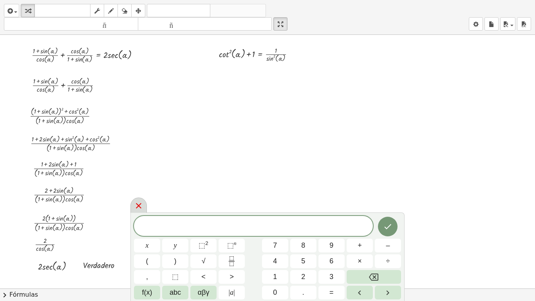
click at [145, 205] on div at bounding box center [138, 204] width 16 height 15
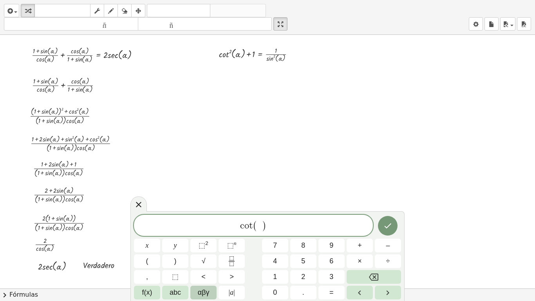
click at [205, 234] on span "αβγ" at bounding box center [204, 292] width 12 height 11
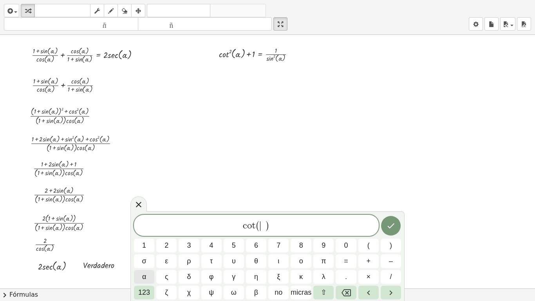
click at [151, 234] on button "α" at bounding box center [144, 277] width 20 height 14
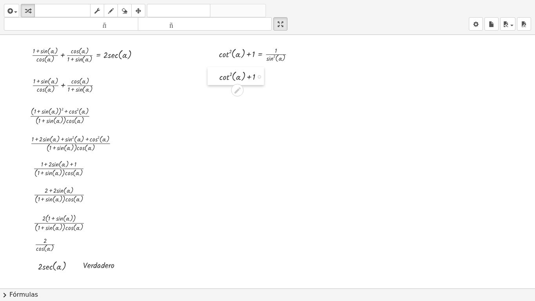
drag, startPoint x: 236, startPoint y: 112, endPoint x: 211, endPoint y: 80, distance: 40.3
click at [211, 80] on div at bounding box center [213, 76] width 12 height 18
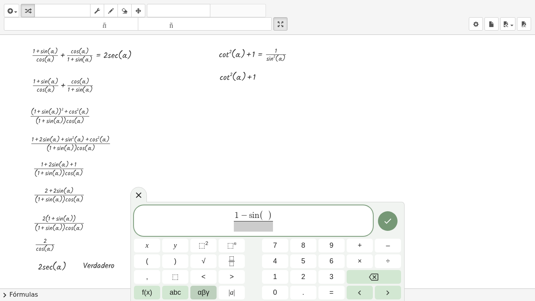
click at [206, 234] on button "αβγ" at bounding box center [203, 292] width 26 height 14
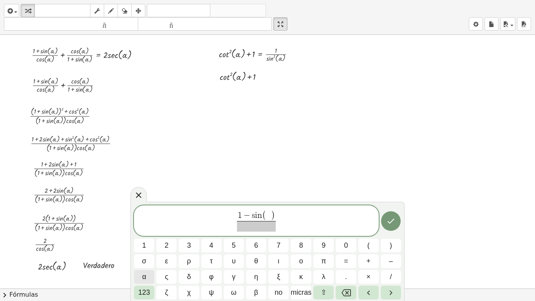
click at [150, 234] on button "α" at bounding box center [144, 277] width 20 height 14
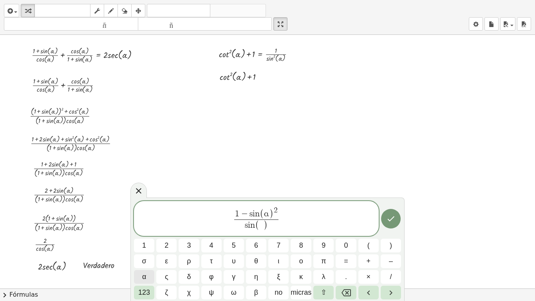
click at [150, 234] on button "α" at bounding box center [144, 277] width 20 height 14
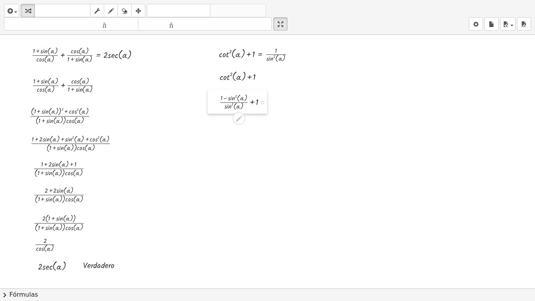
drag, startPoint x: 238, startPoint y: 128, endPoint x: 215, endPoint y: 101, distance: 35.0
click at [215, 101] on div at bounding box center [213, 102] width 12 height 24
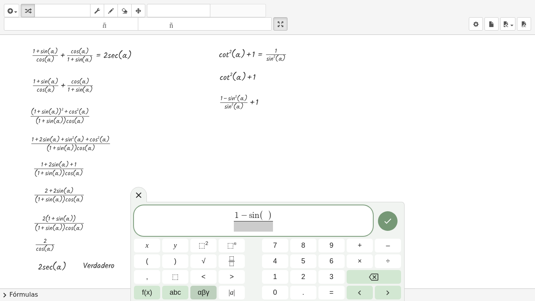
click at [213, 234] on button "αβγ" at bounding box center [203, 292] width 26 height 14
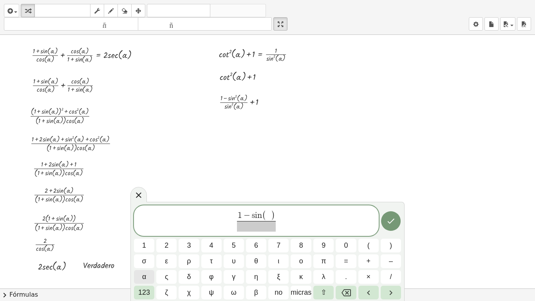
click at [139, 234] on button "α" at bounding box center [144, 277] width 20 height 14
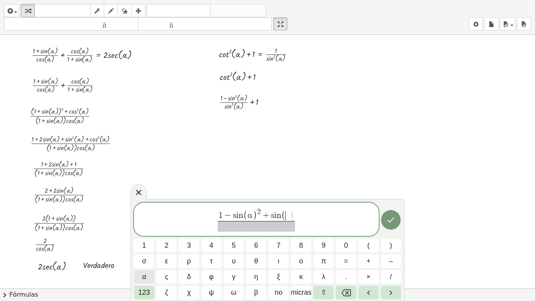
click at [139, 234] on button "α" at bounding box center [144, 277] width 20 height 14
click at [290, 217] on span ")" at bounding box center [292, 216] width 4 height 10
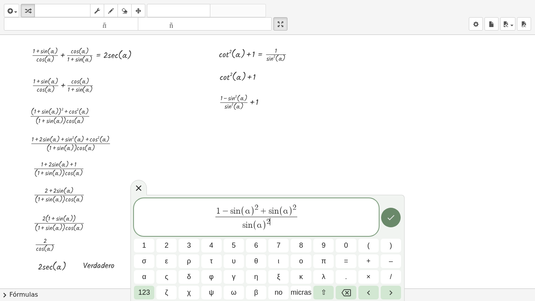
click at [395, 214] on button "Hecho" at bounding box center [391, 217] width 20 height 20
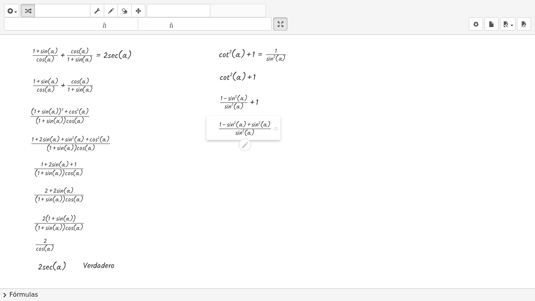
drag, startPoint x: 231, startPoint y: 147, endPoint x: 211, endPoint y: 123, distance: 31.4
click at [211, 123] on div at bounding box center [212, 128] width 12 height 24
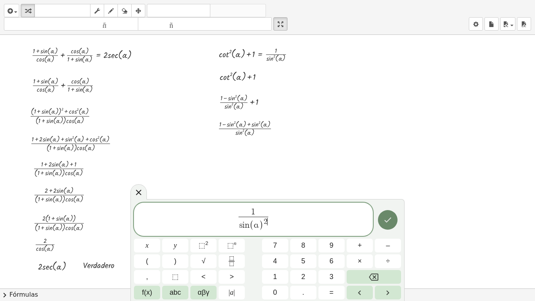
click at [380, 222] on button "Hecho" at bounding box center [388, 220] width 20 height 20
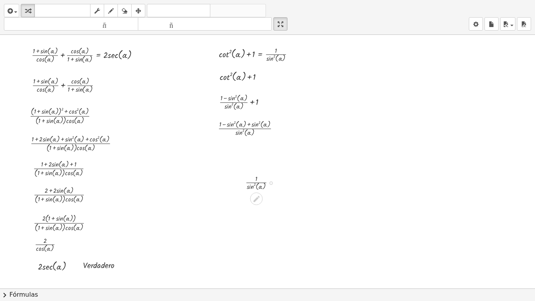
click at [260, 175] on div at bounding box center [262, 182] width 43 height 19
drag, startPoint x: 234, startPoint y: 175, endPoint x: 208, endPoint y: 147, distance: 38.2
click at [208, 147] on div at bounding box center [214, 153] width 12 height 23
drag, startPoint x: 220, startPoint y: 146, endPoint x: 231, endPoint y: 150, distance: 11.5
click at [231, 150] on div at bounding box center [237, 153] width 43 height 19
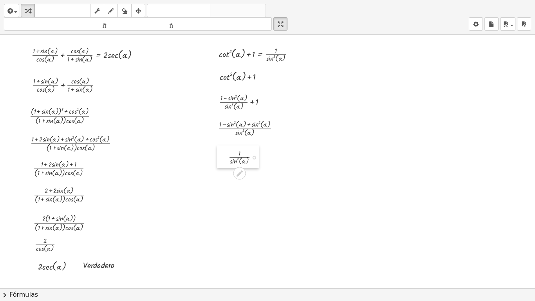
drag, startPoint x: 215, startPoint y: 148, endPoint x: 224, endPoint y: 151, distance: 9.4
click at [224, 151] on div at bounding box center [223, 156] width 12 height 23
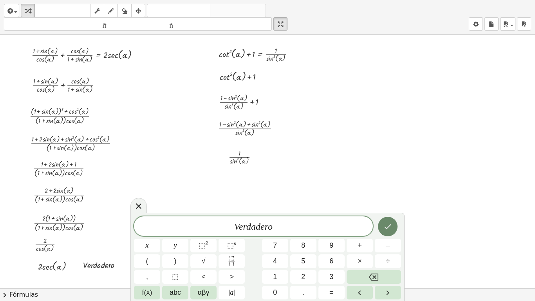
click at [388, 231] on button "Hecho" at bounding box center [388, 226] width 20 height 20
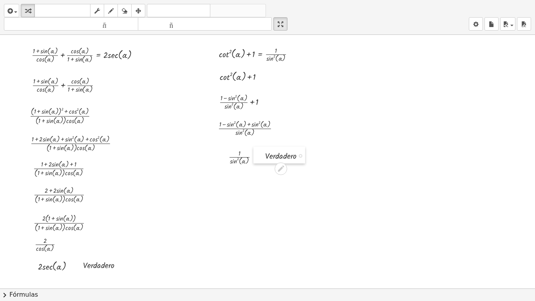
drag, startPoint x: 285, startPoint y: 175, endPoint x: 260, endPoint y: 155, distance: 31.5
click at [260, 155] on div at bounding box center [259, 154] width 12 height 17
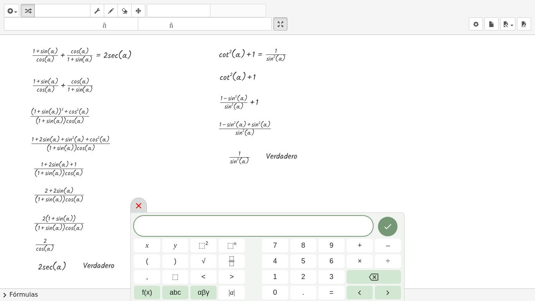
click at [136, 209] on icon at bounding box center [138, 205] width 9 height 9
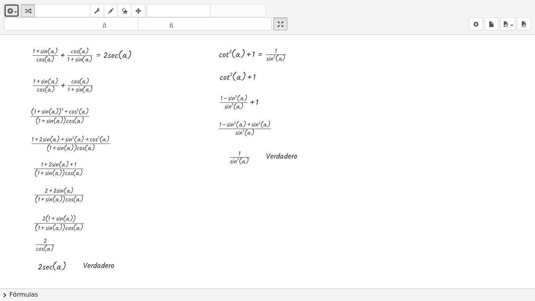
click at [14, 5] on button "insertar" at bounding box center [11, 10] width 15 height 13
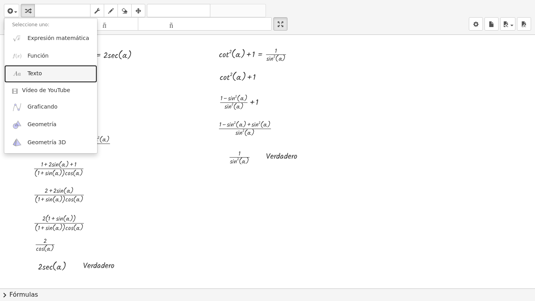
click at [43, 72] on link "Texto" at bounding box center [50, 74] width 93 height 18
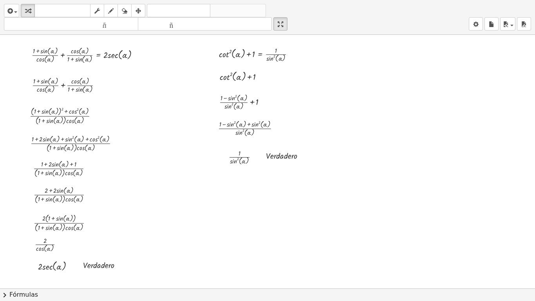
click at [17, 11] on div "button" at bounding box center [11, 10] width 11 height 9
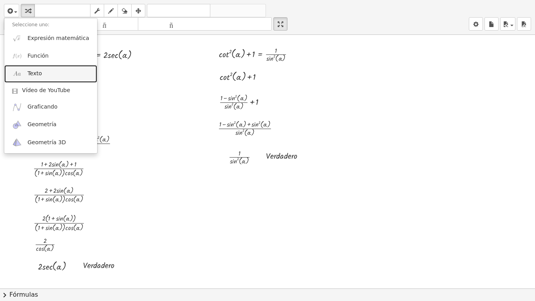
click at [64, 78] on link "Texto" at bounding box center [50, 74] width 93 height 18
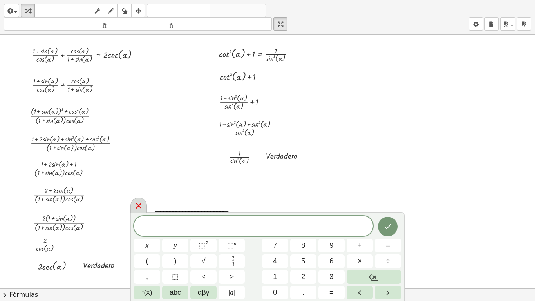
click at [133, 208] on div at bounding box center [138, 204] width 16 height 15
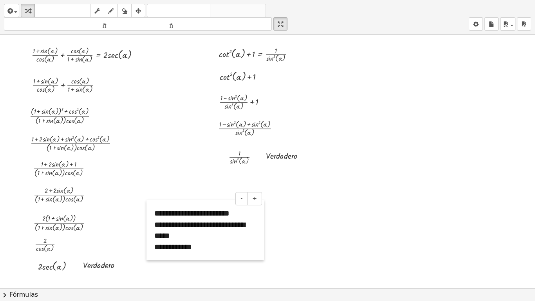
click at [148, 216] on div at bounding box center [150, 230] width 8 height 60
click at [241, 199] on font "-" at bounding box center [241, 198] width 2 height 6
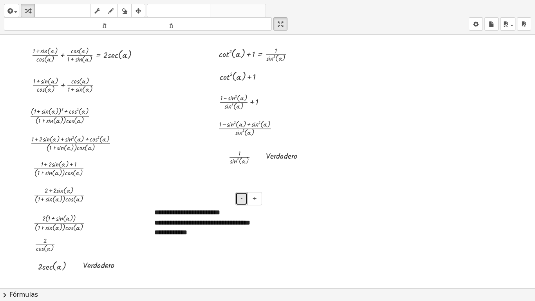
click at [241, 199] on font "-" at bounding box center [241, 198] width 2 height 6
click at [256, 200] on font "+" at bounding box center [254, 198] width 5 height 6
drag, startPoint x: 146, startPoint y: 42, endPoint x: 36, endPoint y: 267, distance: 250.3
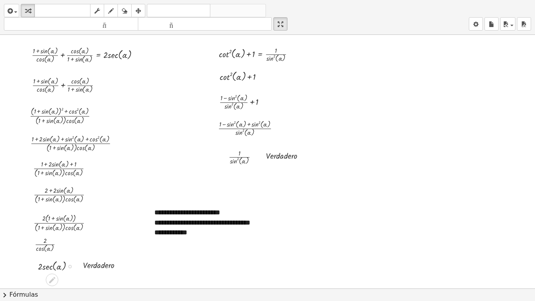
click at [36, 234] on div at bounding box center [32, 265] width 12 height 18
click at [35, 234] on div at bounding box center [52, 243] width 42 height 19
drag, startPoint x: 32, startPoint y: 239, endPoint x: 27, endPoint y: 225, distance: 14.4
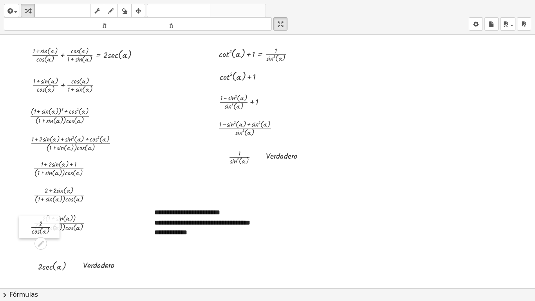
click at [27, 225] on div at bounding box center [25, 226] width 12 height 23
drag, startPoint x: 27, startPoint y: 225, endPoint x: 38, endPoint y: 240, distance: 18.0
click at [38, 234] on div at bounding box center [35, 245] width 12 height 23
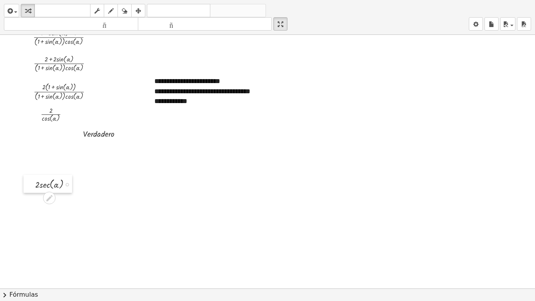
drag, startPoint x: 31, startPoint y: 131, endPoint x: 28, endPoint y: 180, distance: 49.4
click at [28, 180] on div at bounding box center [29, 184] width 12 height 18
drag, startPoint x: 78, startPoint y: 135, endPoint x: 82, endPoint y: 186, distance: 51.0
click at [82, 186] on div at bounding box center [81, 183] width 12 height 17
drag, startPoint x: 33, startPoint y: 119, endPoint x: 32, endPoint y: 169, distance: 50.5
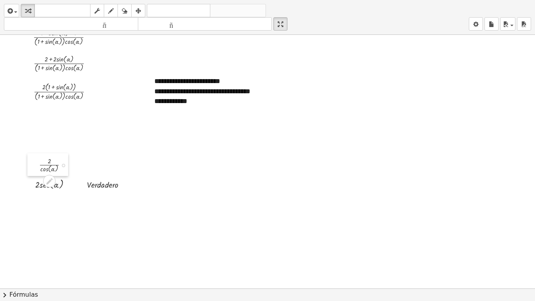
click at [32, 169] on div at bounding box center [33, 164] width 12 height 23
drag, startPoint x: 28, startPoint y: 92, endPoint x: 27, endPoint y: 139, distance: 46.6
click at [27, 139] on div at bounding box center [27, 137] width 12 height 25
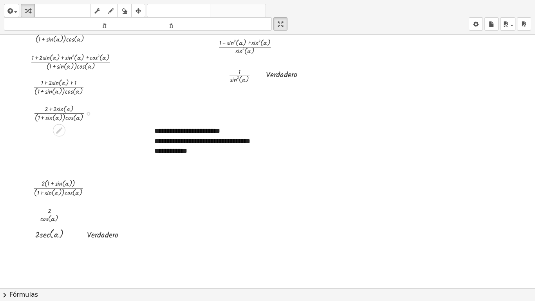
scroll to position [81, 0]
drag, startPoint x: 29, startPoint y: 109, endPoint x: 27, endPoint y: 157, distance: 48.2
click at [27, 157] on div at bounding box center [26, 162] width 12 height 25
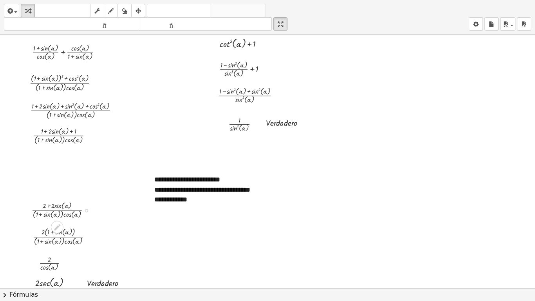
scroll to position [32, 0]
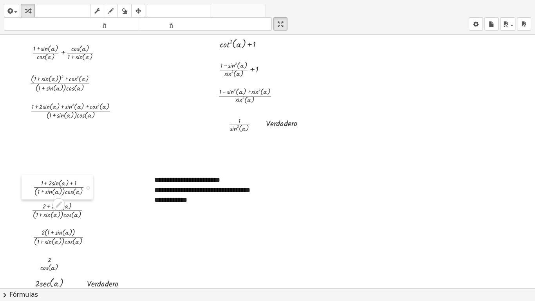
drag, startPoint x: 30, startPoint y: 139, endPoint x: 30, endPoint y: 191, distance: 51.3
click at [30, 191] on div at bounding box center [28, 187] width 12 height 25
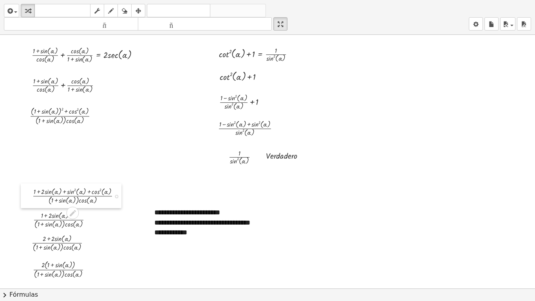
drag, startPoint x: 27, startPoint y: 146, endPoint x: 29, endPoint y: 198, distance: 52.5
click at [29, 198] on div at bounding box center [27, 195] width 12 height 25
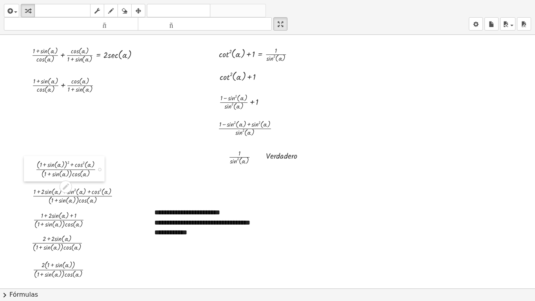
drag, startPoint x: 22, startPoint y: 116, endPoint x: 28, endPoint y: 170, distance: 54.3
click at [28, 170] on div at bounding box center [30, 168] width 12 height 25
drag, startPoint x: 25, startPoint y: 88, endPoint x: 29, endPoint y: 148, distance: 60.0
click at [29, 148] on div at bounding box center [30, 145] width 12 height 24
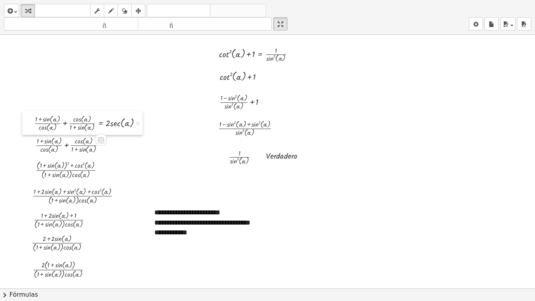
drag, startPoint x: 29, startPoint y: 63, endPoint x: 32, endPoint y: 131, distance: 68.6
click at [32, 131] on div at bounding box center [28, 123] width 12 height 24
drag, startPoint x: 146, startPoint y: 233, endPoint x: 145, endPoint y: 229, distance: 4.4
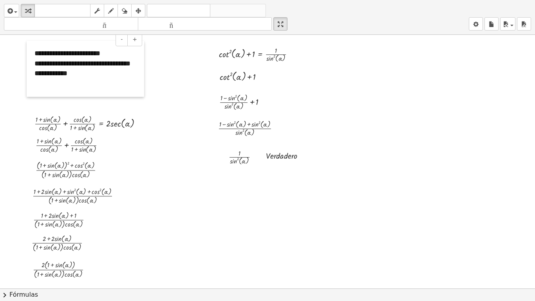
drag, startPoint x: 148, startPoint y: 231, endPoint x: 29, endPoint y: 72, distance: 199.0
click at [29, 72] on div at bounding box center [31, 69] width 8 height 56
click at [16, 12] on span "button" at bounding box center [15, 12] width 3 height 2
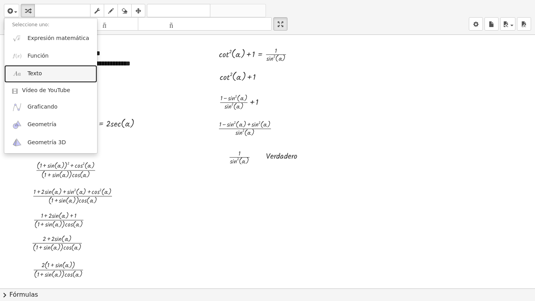
click at [29, 76] on font "Texto" at bounding box center [34, 73] width 14 height 6
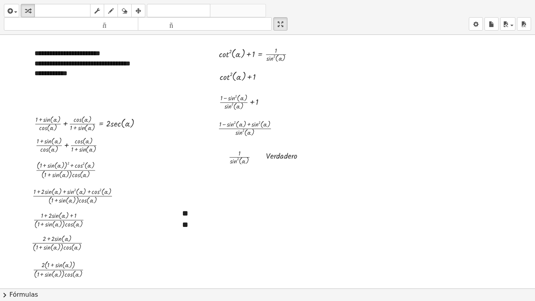
drag, startPoint x: 179, startPoint y: 217, endPoint x: 25, endPoint y: 104, distance: 191.0
click at [25, 104] on div at bounding box center [24, 106] width 8 height 38
click at [115, 82] on font "-" at bounding box center [115, 85] width 2 height 6
drag, startPoint x: 22, startPoint y: 106, endPoint x: 31, endPoint y: 110, distance: 9.5
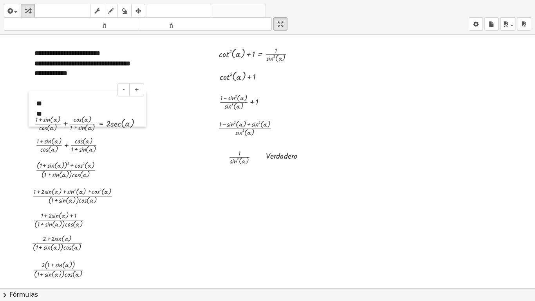
click at [31, 110] on div at bounding box center [33, 109] width 8 height 36
click at [122, 95] on button "-" at bounding box center [123, 89] width 12 height 13
drag, startPoint x: 28, startPoint y: 103, endPoint x: 23, endPoint y: 102, distance: 5.5
drag, startPoint x: 30, startPoint y: 106, endPoint x: 22, endPoint y: 97, distance: 12.2
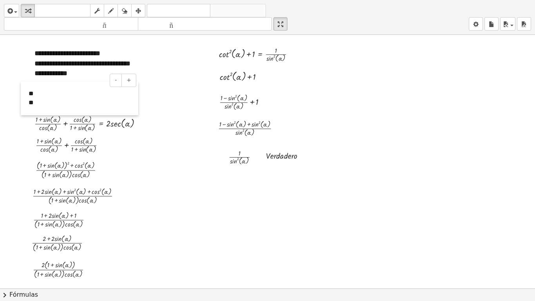
click at [22, 97] on div at bounding box center [25, 98] width 8 height 34
drag, startPoint x: 23, startPoint y: 94, endPoint x: 23, endPoint y: 105, distance: 11.0
click at [23, 105] on div at bounding box center [25, 109] width 8 height 34
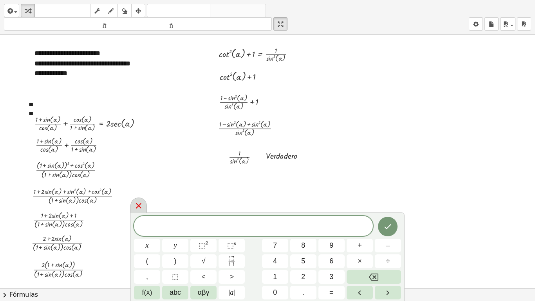
click at [142, 202] on icon at bounding box center [138, 205] width 9 height 9
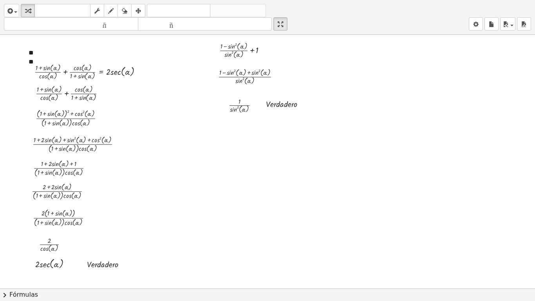
scroll to position [68, 0]
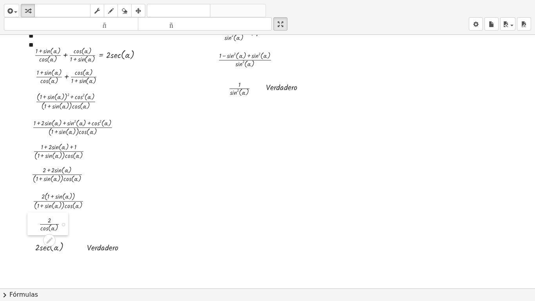
click at [34, 220] on div at bounding box center [33, 223] width 12 height 23
click at [35, 234] on div at bounding box center [32, 243] width 12 height 18
click at [81, 234] on div at bounding box center [59, 243] width 50 height 14
drag, startPoint x: 85, startPoint y: 241, endPoint x: 81, endPoint y: 238, distance: 5.0
click at [81, 234] on div at bounding box center [78, 242] width 12 height 17
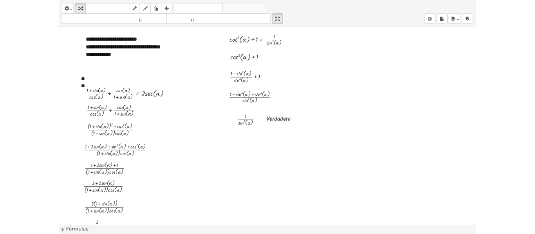
scroll to position [0, 0]
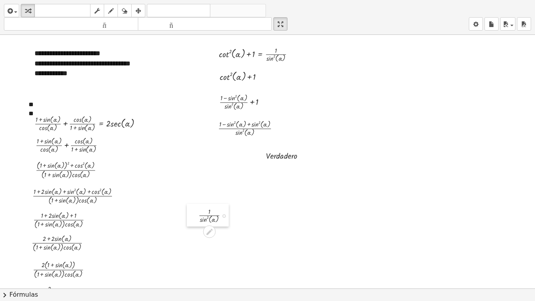
drag, startPoint x: 221, startPoint y: 151, endPoint x: 191, endPoint y: 209, distance: 65.6
click at [191, 209] on div at bounding box center [193, 215] width 12 height 23
drag, startPoint x: 260, startPoint y: 156, endPoint x: 238, endPoint y: 216, distance: 64.0
click at [238, 216] on div at bounding box center [237, 214] width 12 height 17
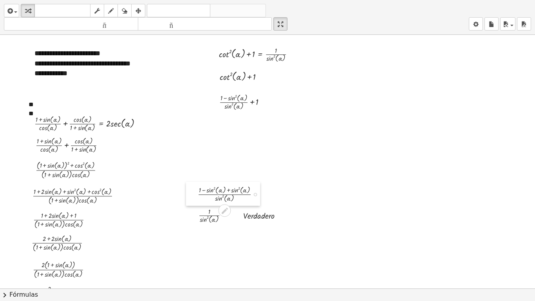
drag, startPoint x: 212, startPoint y: 129, endPoint x: 191, endPoint y: 195, distance: 68.8
click at [191, 195] on div at bounding box center [192, 194] width 12 height 24
drag, startPoint x: 211, startPoint y: 101, endPoint x: 195, endPoint y: 169, distance: 69.9
click at [195, 169] on div at bounding box center [198, 170] width 12 height 24
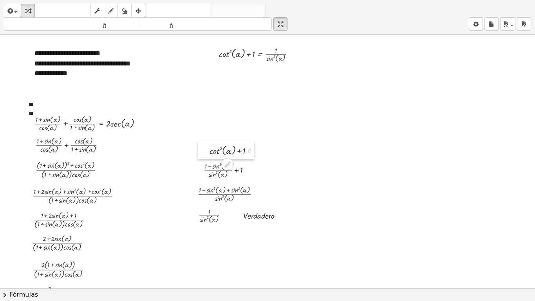
drag, startPoint x: 211, startPoint y: 73, endPoint x: 201, endPoint y: 147, distance: 74.7
click at [201, 147] on div at bounding box center [204, 150] width 12 height 18
drag, startPoint x: 212, startPoint y: 58, endPoint x: 203, endPoint y: 130, distance: 72.6
click at [203, 130] on div at bounding box center [204, 126] width 12 height 23
drag, startPoint x: 200, startPoint y: 168, endPoint x: 212, endPoint y: 170, distance: 11.8
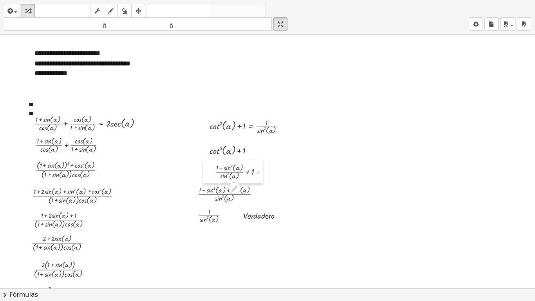
click at [212, 170] on div at bounding box center [209, 171] width 12 height 24
drag, startPoint x: 192, startPoint y: 190, endPoint x: 206, endPoint y: 190, distance: 14.1
click at [206, 190] on div at bounding box center [206, 194] width 12 height 24
click at [200, 211] on div at bounding box center [216, 214] width 43 height 19
drag, startPoint x: 196, startPoint y: 209, endPoint x: 209, endPoint y: 210, distance: 13.0
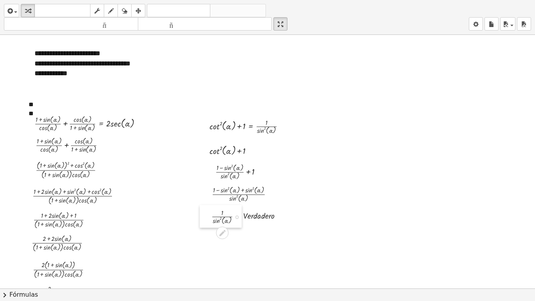
click at [209, 210] on div at bounding box center [206, 216] width 12 height 23
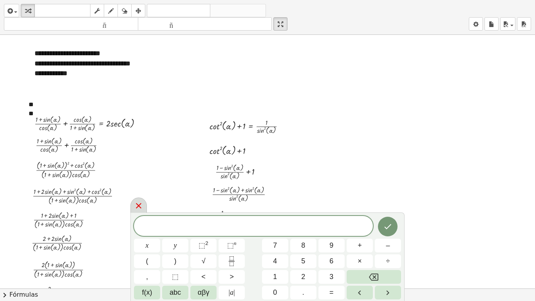
click at [135, 211] on div at bounding box center [138, 204] width 16 height 15
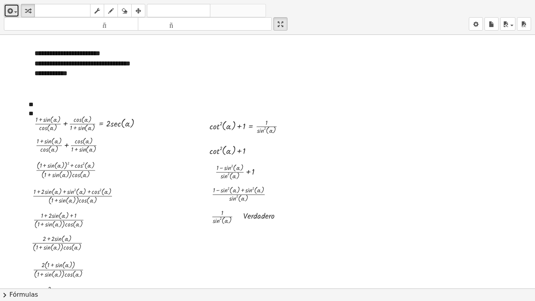
click at [18, 11] on button "insertar" at bounding box center [11, 10] width 15 height 13
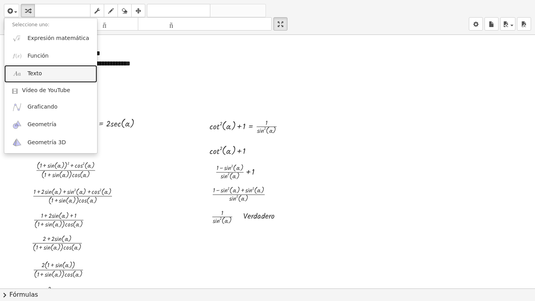
click at [40, 70] on link "Texto" at bounding box center [50, 74] width 93 height 18
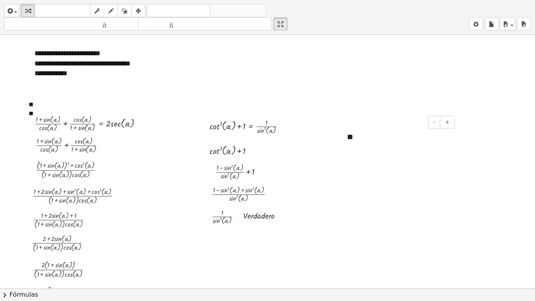
click at [375, 146] on div "**" at bounding box center [397, 136] width 117 height 27
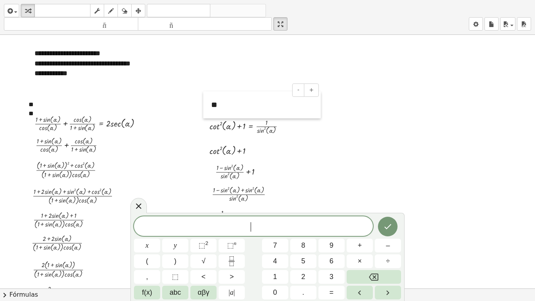
drag, startPoint x: 346, startPoint y: 137, endPoint x: 210, endPoint y: 105, distance: 139.6
click at [210, 105] on div at bounding box center [207, 104] width 8 height 27
click at [297, 92] on font "-" at bounding box center [298, 90] width 2 height 6
drag, startPoint x: 207, startPoint y: 99, endPoint x: 201, endPoint y: 110, distance: 13.0
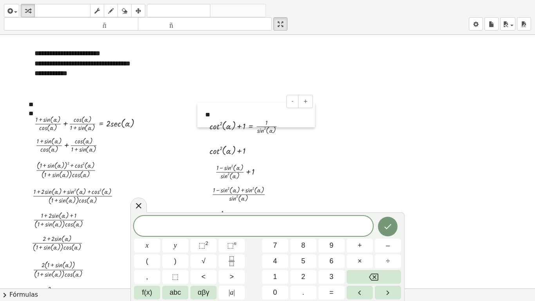
click at [201, 110] on div at bounding box center [201, 115] width 8 height 25
click at [139, 203] on icon at bounding box center [138, 205] width 9 height 9
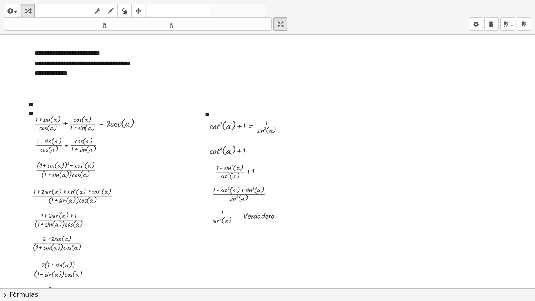
drag, startPoint x: 282, startPoint y: 20, endPoint x: 282, endPoint y: -27, distance: 47.4
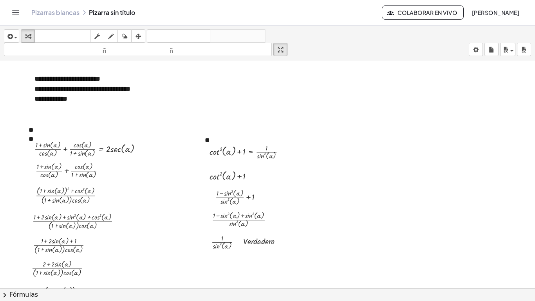
click at [282, 0] on html "**********" at bounding box center [267, 150] width 535 height 301
